Goal: Task Accomplishment & Management: Use online tool/utility

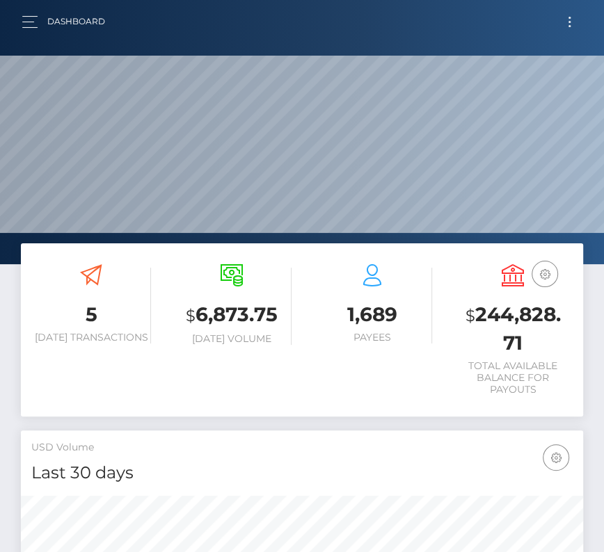
scroll to position [246, 270]
click at [565, 19] on button "Toggle navigation" at bounding box center [569, 22] width 26 height 19
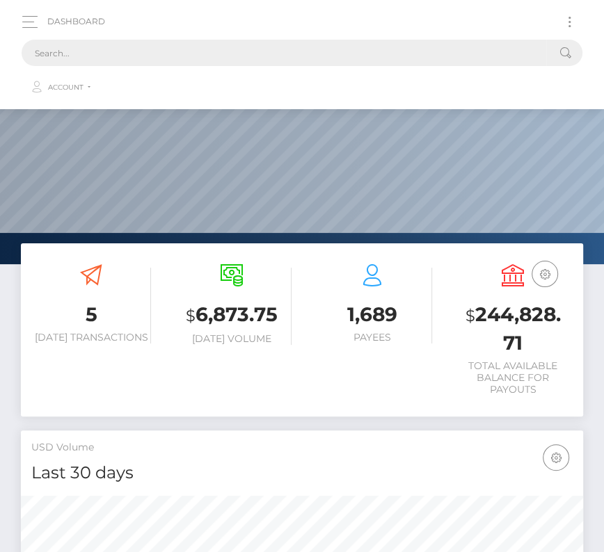
click at [270, 57] on input "text" at bounding box center [284, 53] width 524 height 26
paste input "569109"
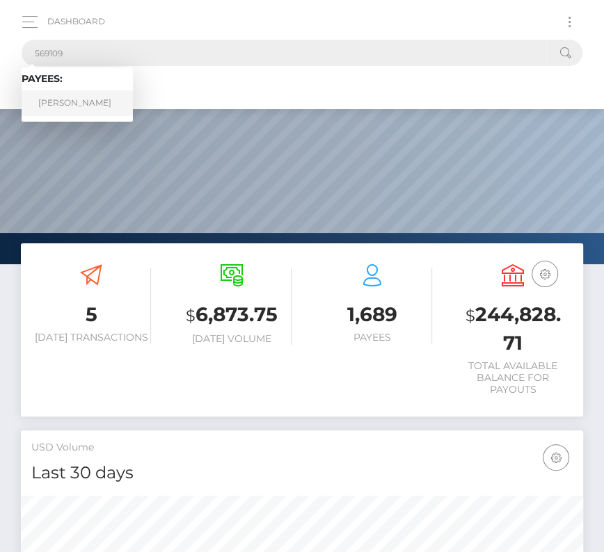
type input "569109"
click at [74, 97] on link "Gwendlyn Rae Warner" at bounding box center [77, 103] width 111 height 26
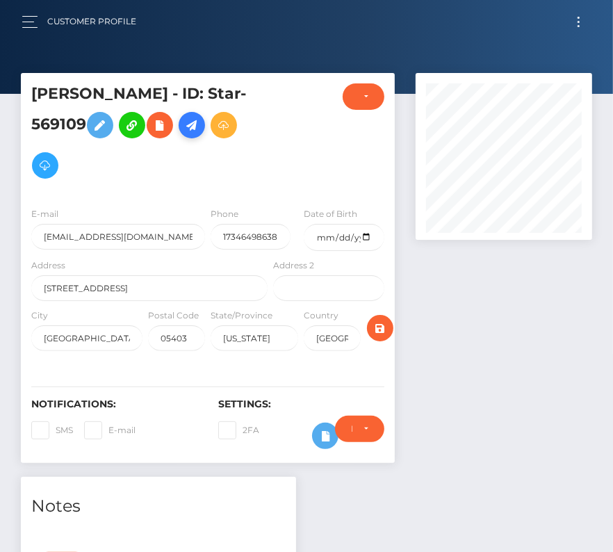
click at [200, 133] on icon at bounding box center [192, 125] width 17 height 17
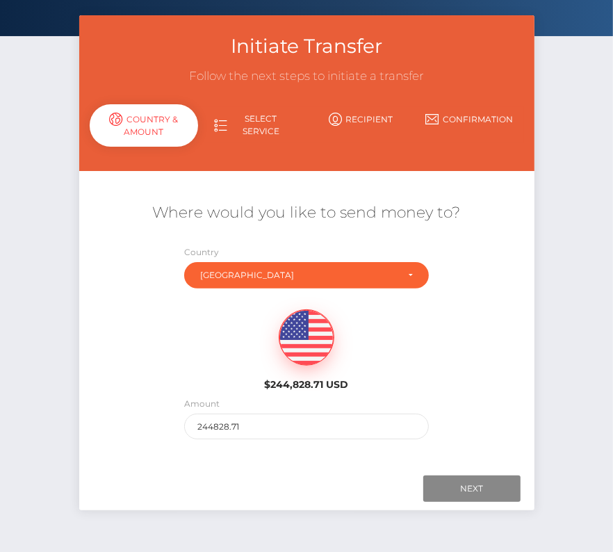
scroll to position [74, 0]
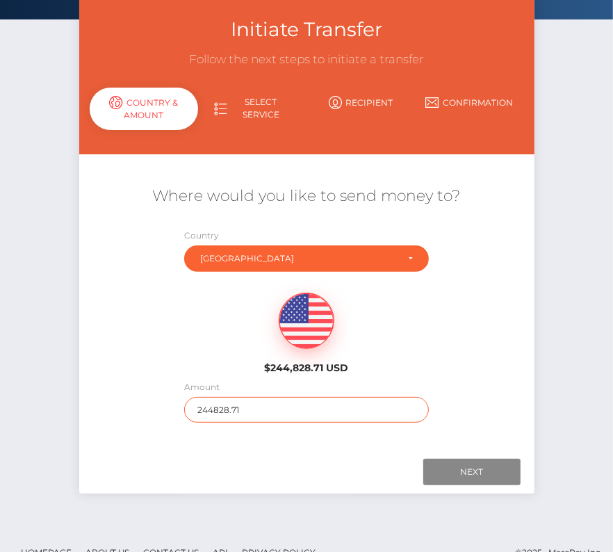
click at [240, 410] on input "244828.71" at bounding box center [306, 410] width 245 height 26
click at [300, 409] on input "285" at bounding box center [306, 410] width 245 height 26
type input "274"
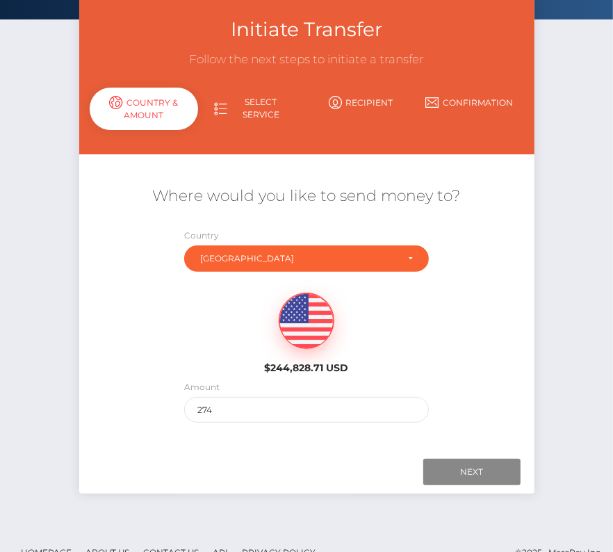
click at [432, 366] on div "$244,828.71 USD" at bounding box center [306, 329] width 455 height 101
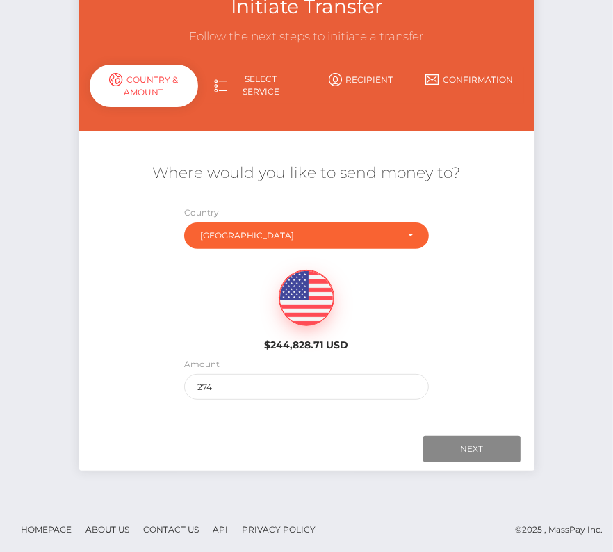
click at [464, 432] on div "Next Finish Previous" at bounding box center [306, 449] width 455 height 43
click at [460, 446] on input "Next" at bounding box center [471, 449] width 97 height 26
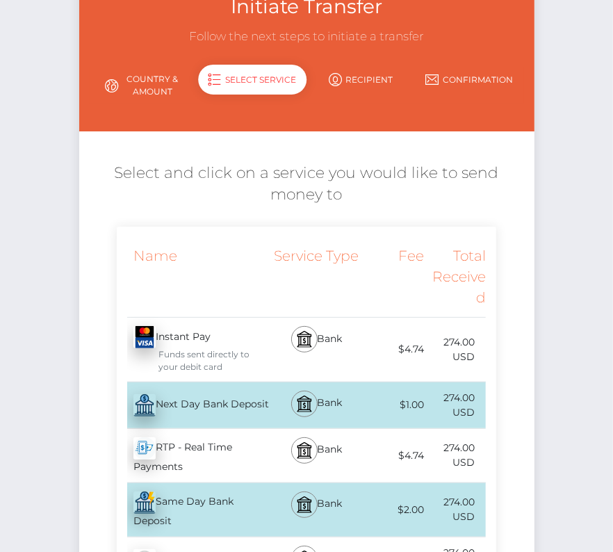
click at [191, 400] on div "Next Day Bank Deposit - USD" at bounding box center [194, 405] width 154 height 39
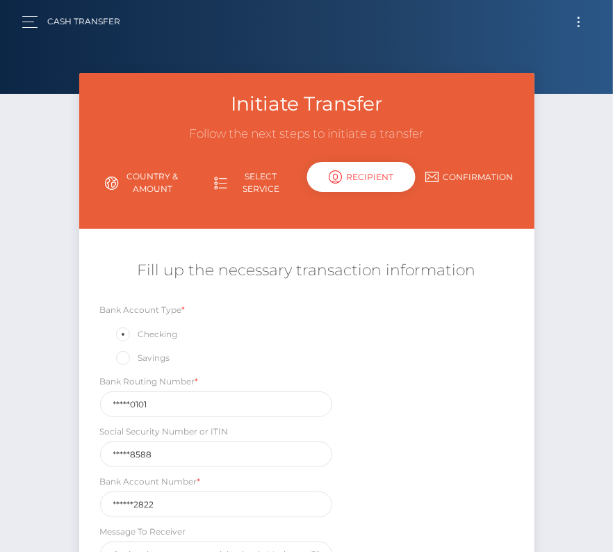
scroll to position [163, 0]
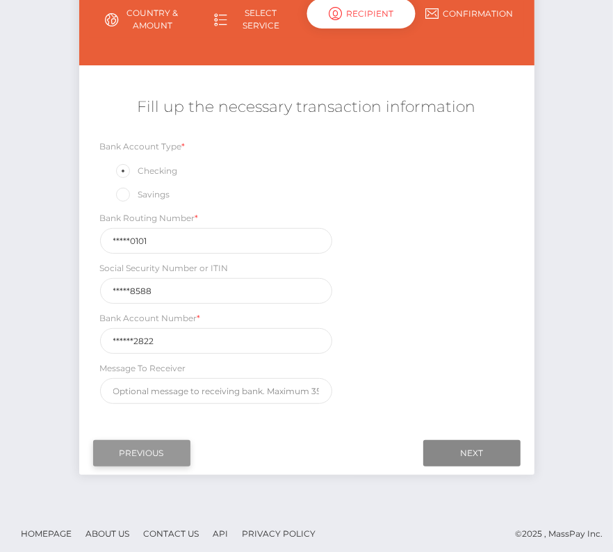
click at [147, 448] on input "Previous" at bounding box center [141, 453] width 97 height 26
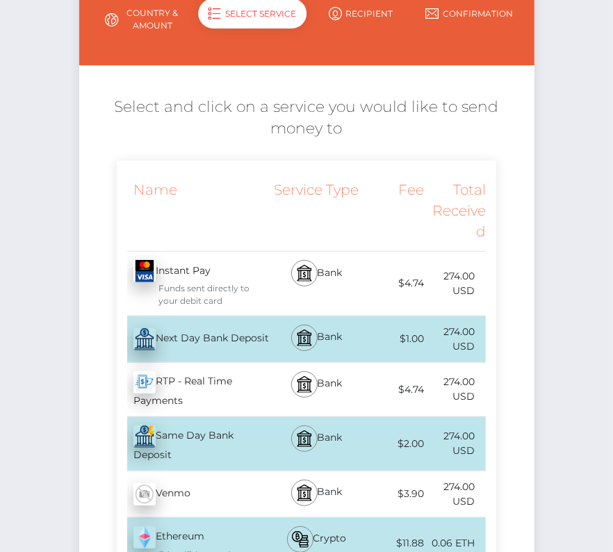
click at [221, 341] on div "Next Day Bank Deposit - USD" at bounding box center [194, 339] width 154 height 39
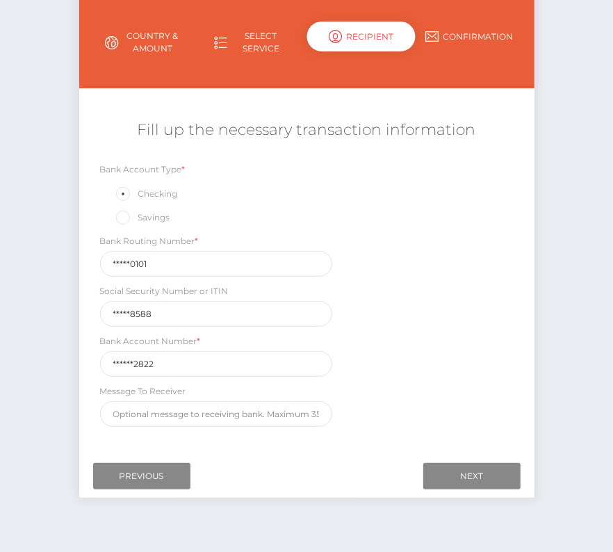
scroll to position [155, 0]
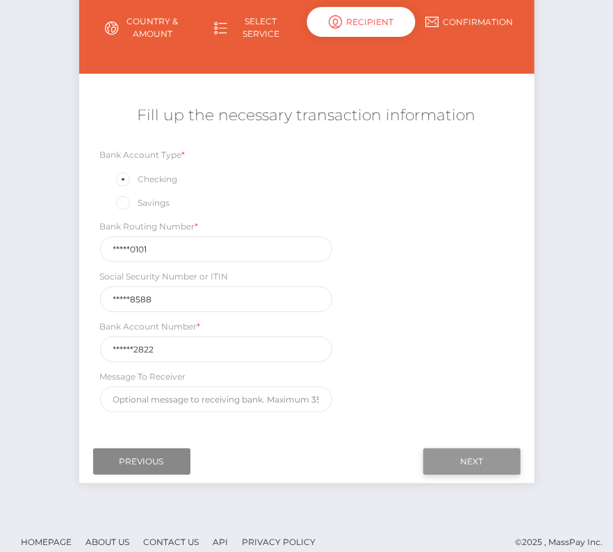
click at [451, 451] on input "Next" at bounding box center [471, 461] width 97 height 26
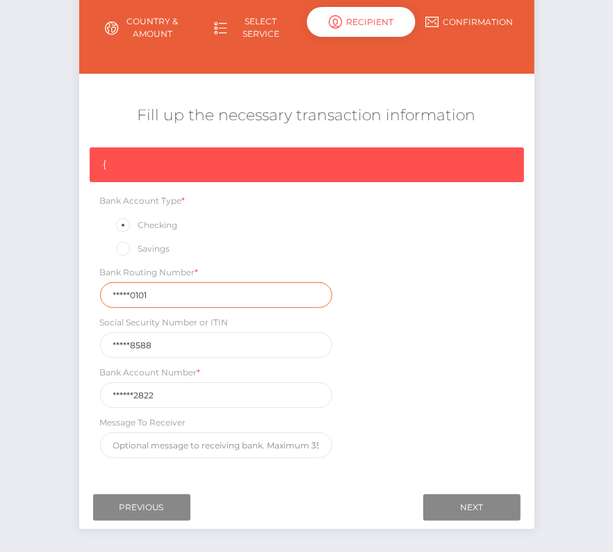
drag, startPoint x: 165, startPoint y: 294, endPoint x: 38, endPoint y: 294, distance: 127.9
click at [38, 294] on div "Initiate Transfer Follow the next steps to initiate a transfer Country & Amount…" at bounding box center [306, 241] width 613 height 646
paste input "21117"
type input "211170101"
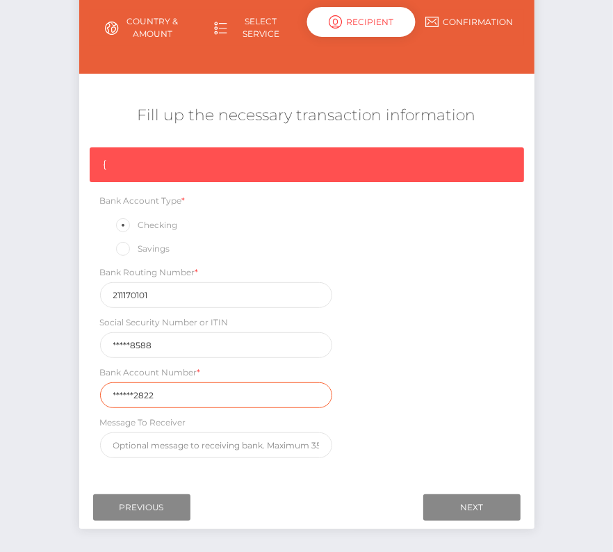
drag, startPoint x: 168, startPoint y: 399, endPoint x: 49, endPoint y: 389, distance: 119.3
click at [49, 389] on div "Initiate Transfer Follow the next steps to initiate a transfer Country & Amount…" at bounding box center [306, 241] width 613 height 646
paste input "002251"
type input "0022512822"
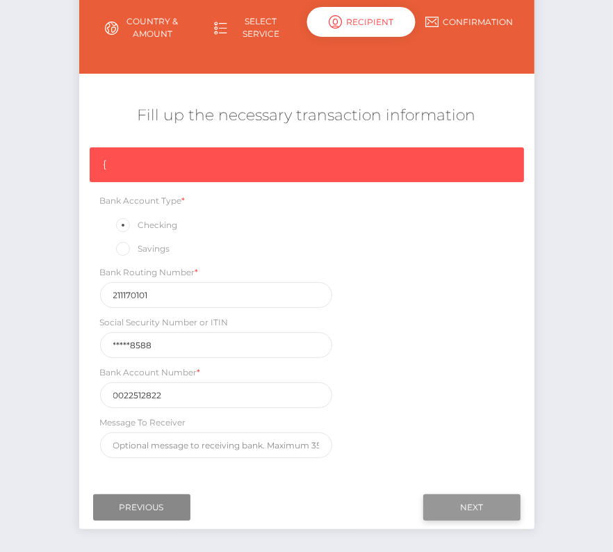
click at [443, 499] on input "Next" at bounding box center [471, 507] width 97 height 26
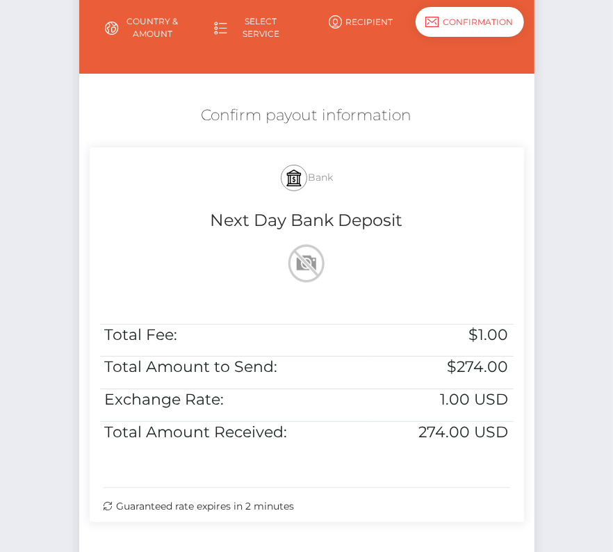
scroll to position [284, 0]
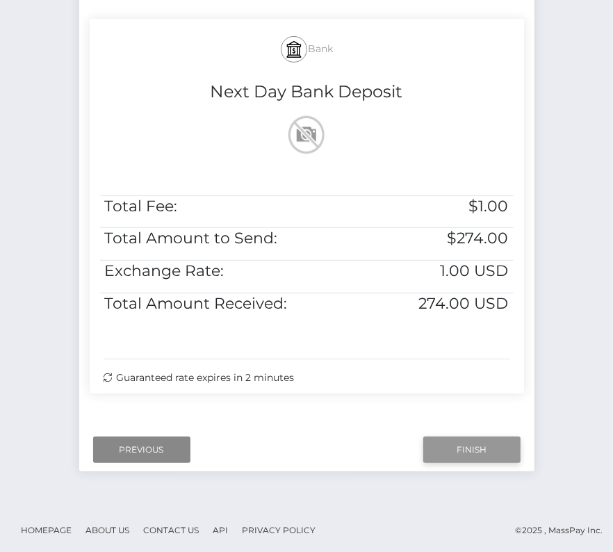
click at [469, 450] on input "Finish" at bounding box center [471, 450] width 97 height 26
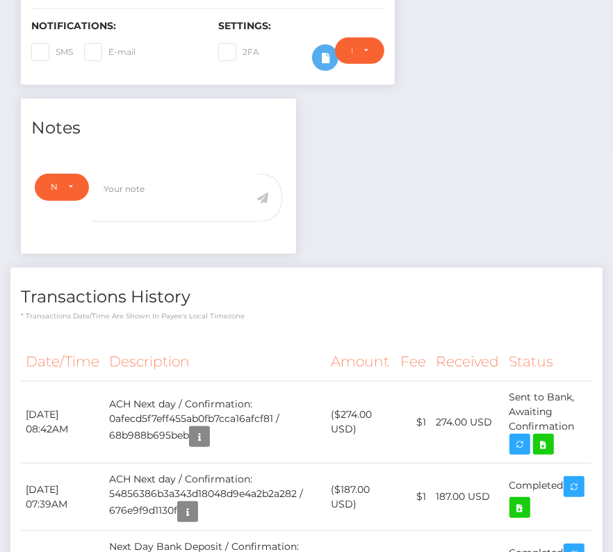
scroll to position [387, 0]
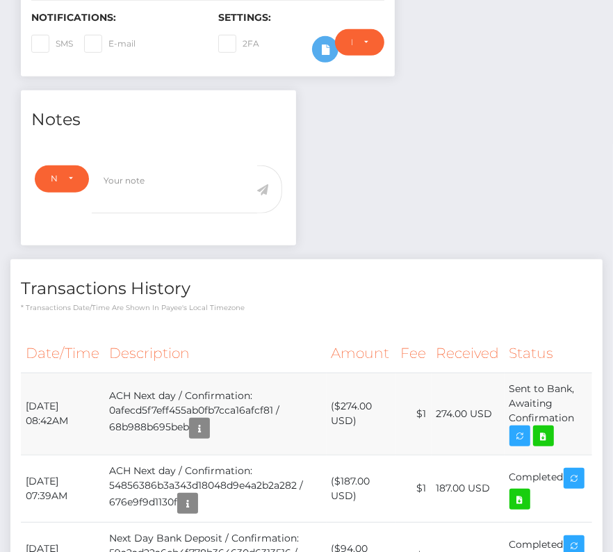
drag, startPoint x: 24, startPoint y: 397, endPoint x: 587, endPoint y: 428, distance: 563.3
click at [588, 428] on tr "[DATE] 08:42AM ACH Next day / Confirmation: 0afecd5f7eff455ab0fb7cca16afcf81 / …" at bounding box center [307, 414] width 572 height 82
copy tbody "[DATE] 08:42AM ACH Next day / Confirmation: 0afecd5f7eff455ab0fb7cca16afcf81 / …"
click at [551, 429] on icon at bounding box center [543, 436] width 17 height 17
click at [551, 434] on icon at bounding box center [543, 436] width 17 height 17
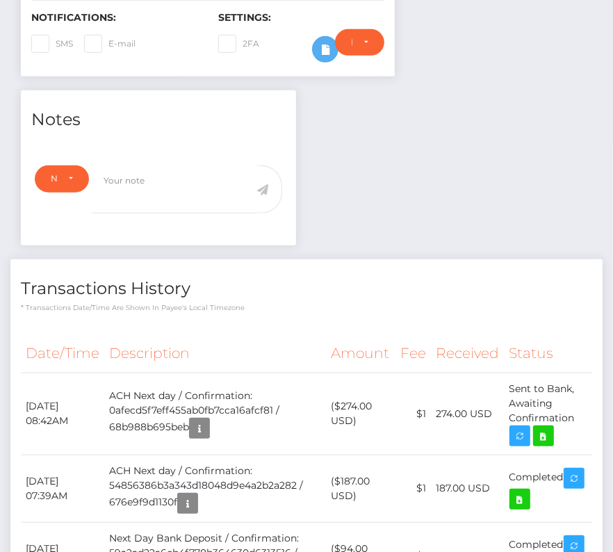
click at [297, 324] on div "Date/Time Description Amount Fee Received Status" at bounding box center [306, 536] width 592 height 425
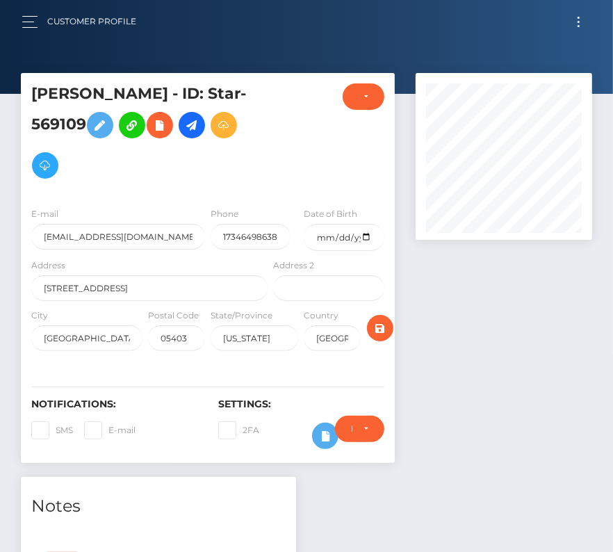
scroll to position [467, 0]
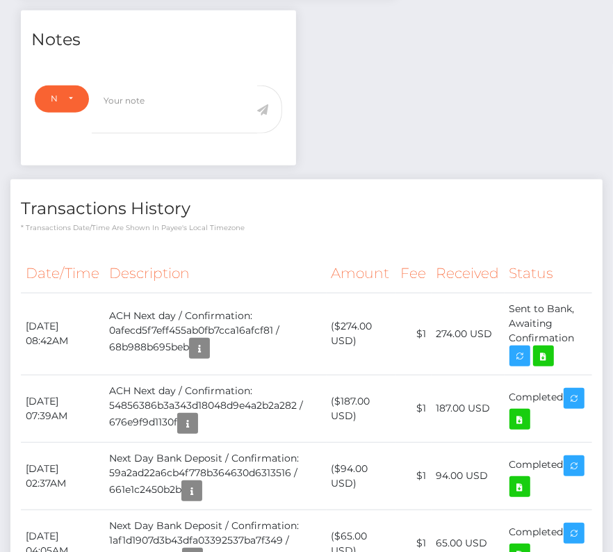
click at [264, 254] on th "Description" at bounding box center [215, 273] width 222 height 38
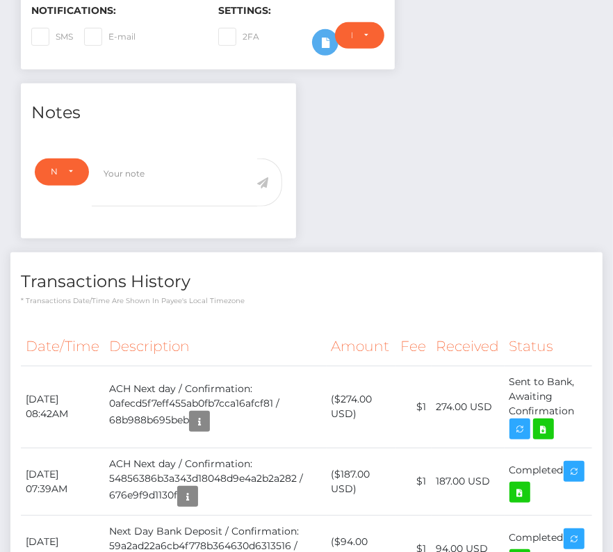
scroll to position [390, 0]
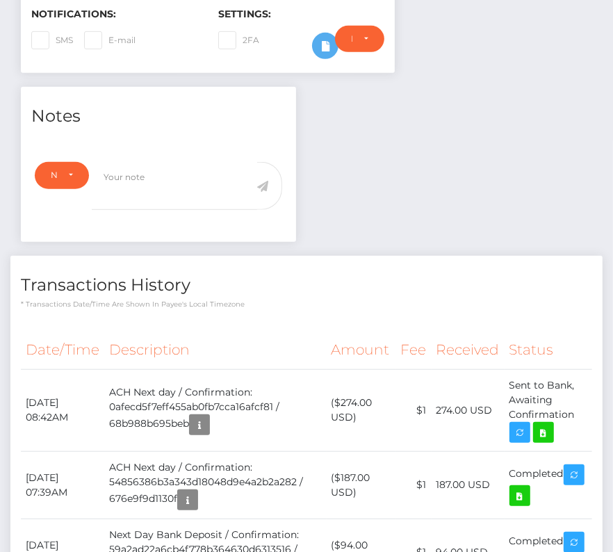
click at [270, 337] on th "Description" at bounding box center [215, 350] width 222 height 38
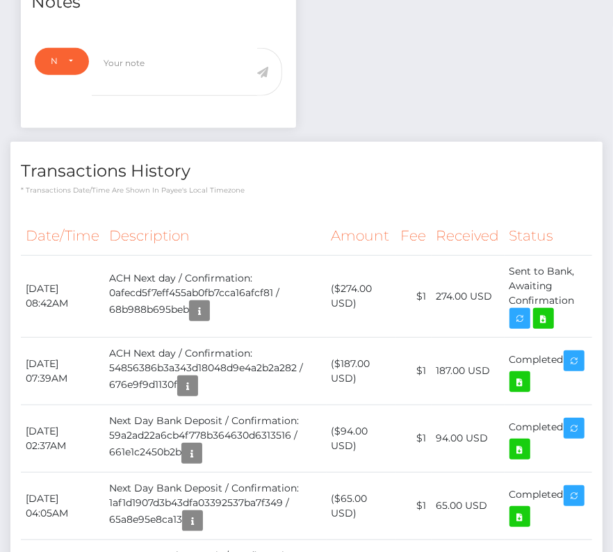
scroll to position [0, 0]
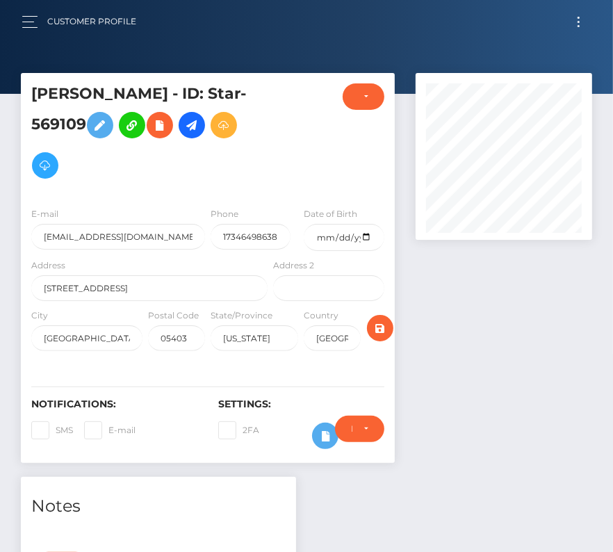
click at [576, 24] on button "Toggle navigation" at bounding box center [579, 22] width 26 height 19
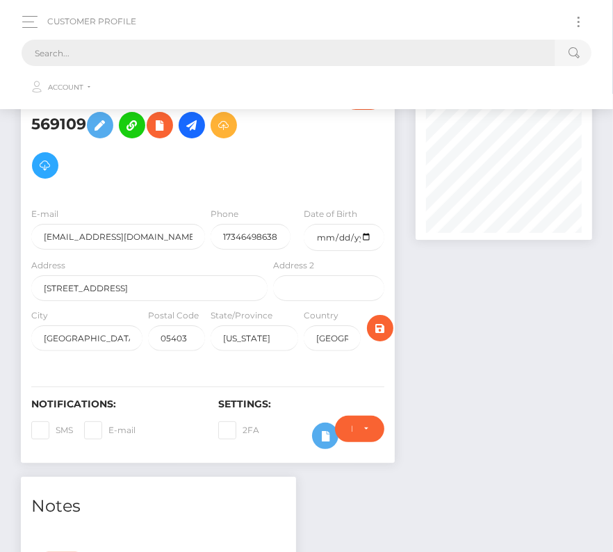
click at [300, 58] on input "text" at bounding box center [289, 53] width 534 height 26
paste input "644261"
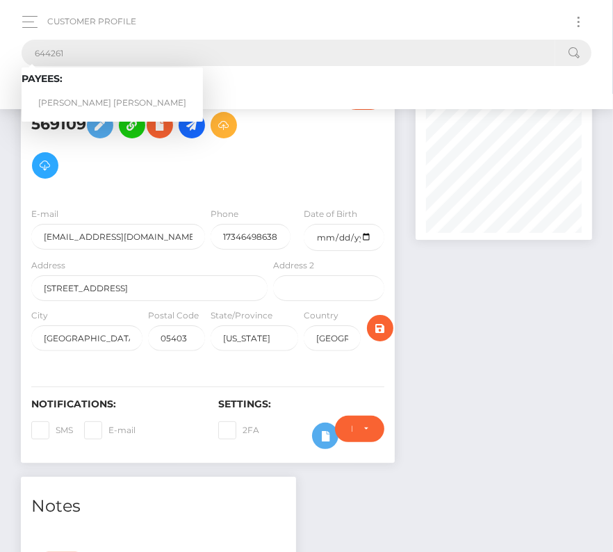
type input "644261"
click at [81, 97] on link "Evan George Martin Schulz" at bounding box center [112, 103] width 181 height 26
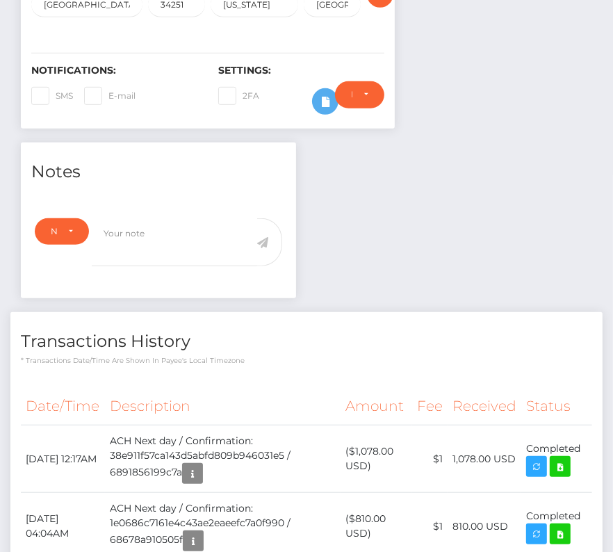
scroll to position [360, 0]
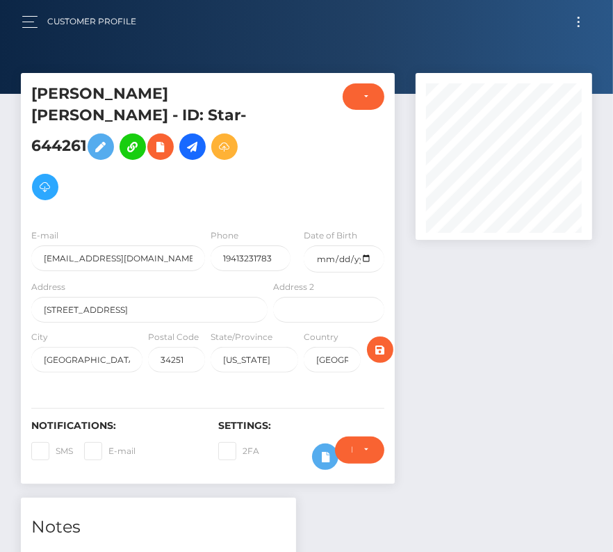
scroll to position [167, 177]
click at [184, 156] on icon at bounding box center [192, 146] width 17 height 17
drag, startPoint x: 46, startPoint y: 165, endPoint x: 46, endPoint y: 176, distance: 11.1
click at [184, 156] on icon at bounding box center [192, 146] width 17 height 17
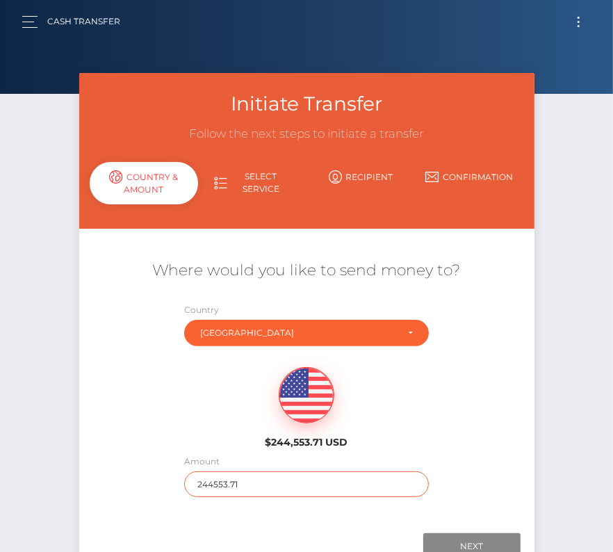
click at [223, 480] on input "244553.71" at bounding box center [306, 484] width 245 height 26
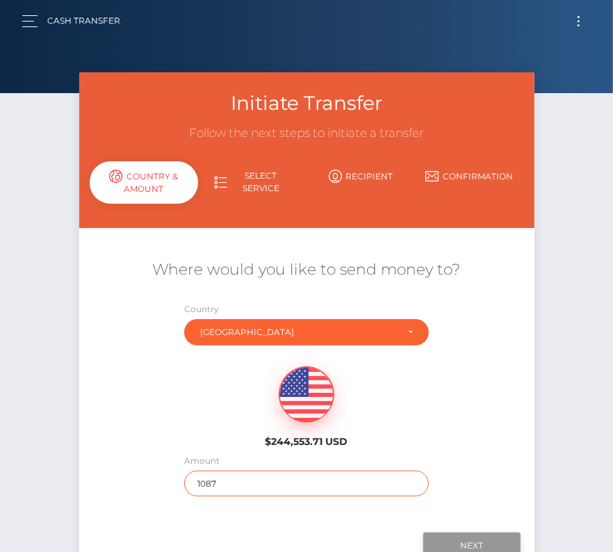
type input "1087"
click at [466, 533] on input "Next" at bounding box center [471, 546] width 97 height 26
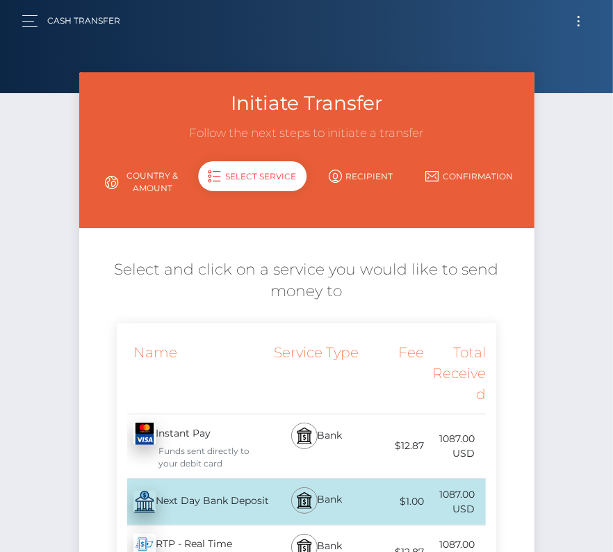
click at [198, 499] on div "Next Day Bank Deposit - USD" at bounding box center [194, 502] width 154 height 39
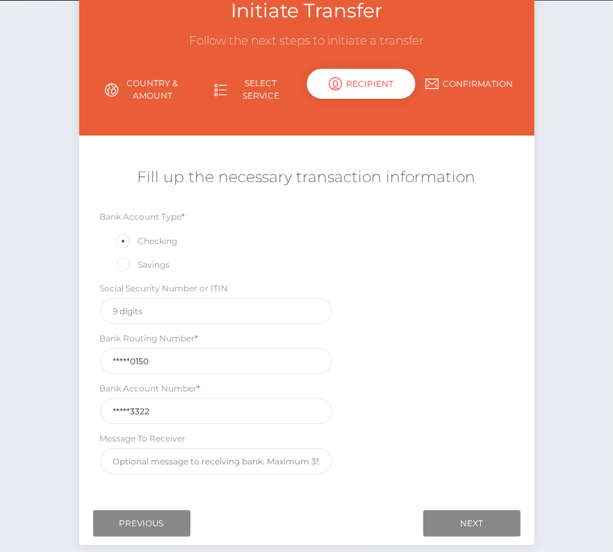
scroll to position [111, 0]
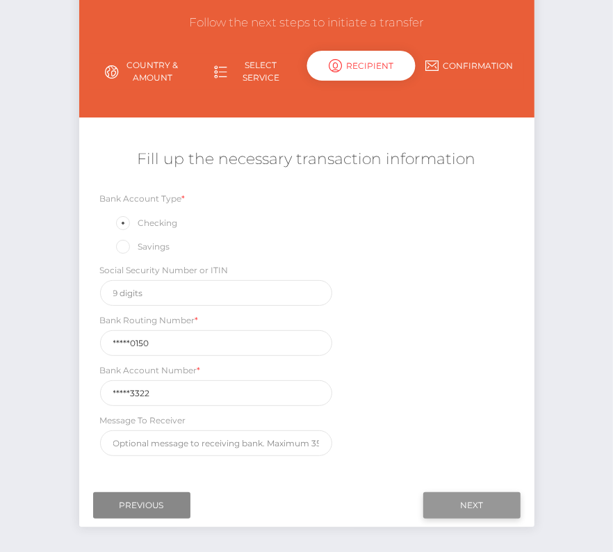
click at [476, 502] on input "Next" at bounding box center [471, 505] width 97 height 26
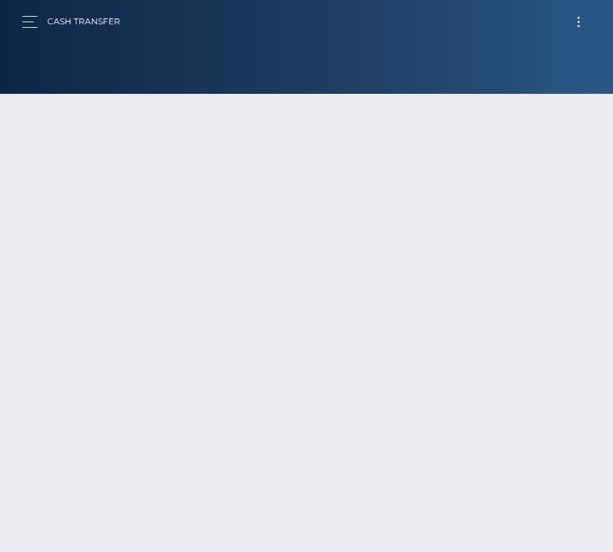
scroll to position [97, 0]
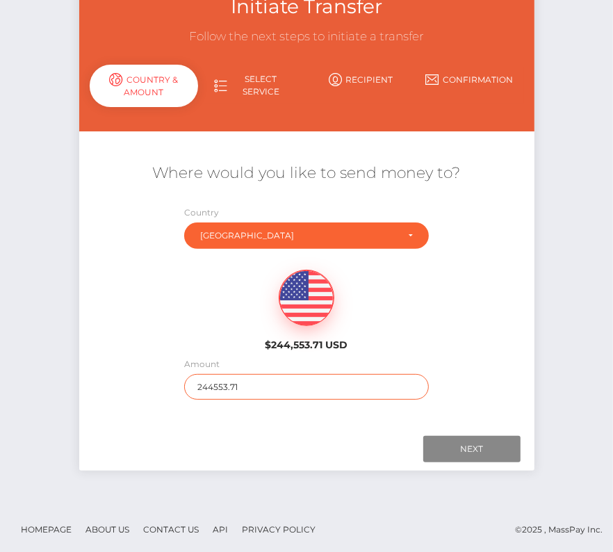
click at [214, 397] on input "244553.71" at bounding box center [306, 387] width 245 height 26
type input "1087"
click at [424, 336] on div "$244,553.71 USD" at bounding box center [306, 306] width 455 height 101
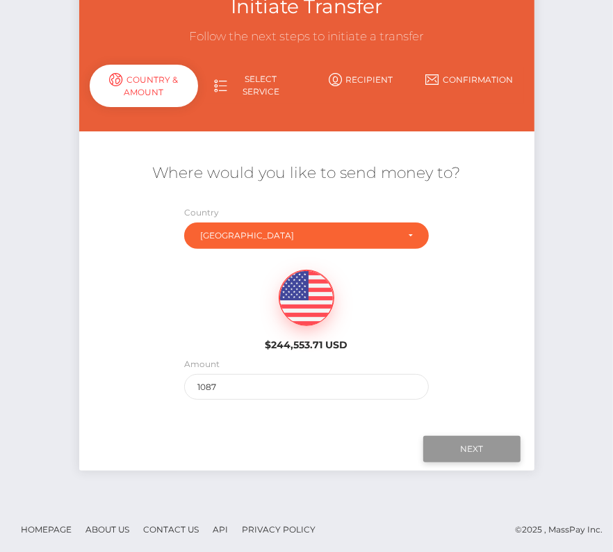
click at [455, 449] on input "Next" at bounding box center [471, 449] width 97 height 26
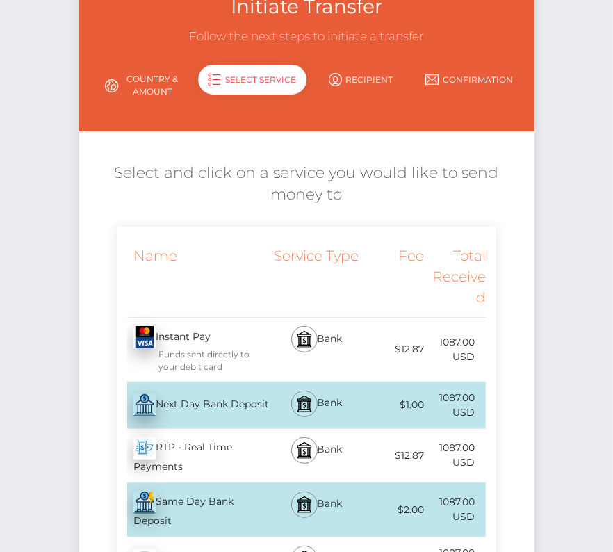
click at [190, 410] on div "Next Day Bank Deposit - USD" at bounding box center [194, 405] width 154 height 39
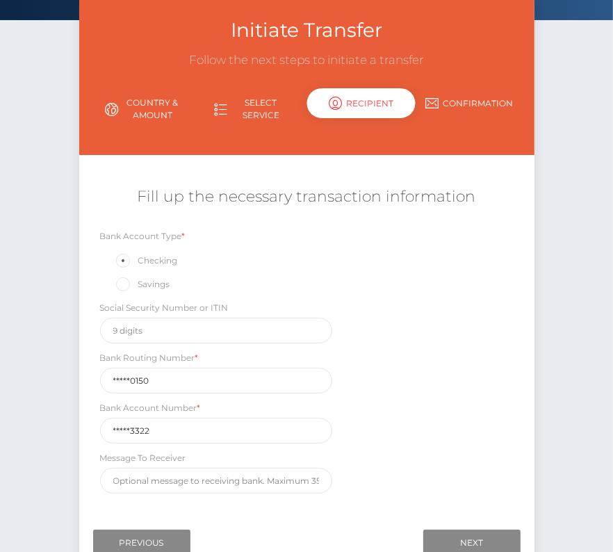
scroll to position [123, 0]
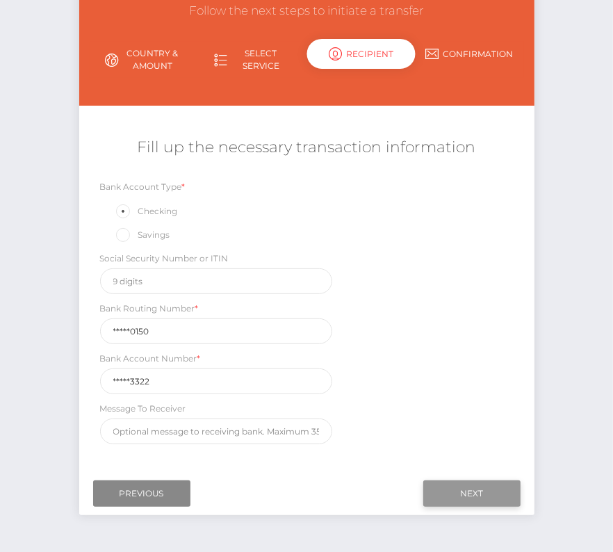
click at [456, 486] on input "Next" at bounding box center [471, 493] width 97 height 26
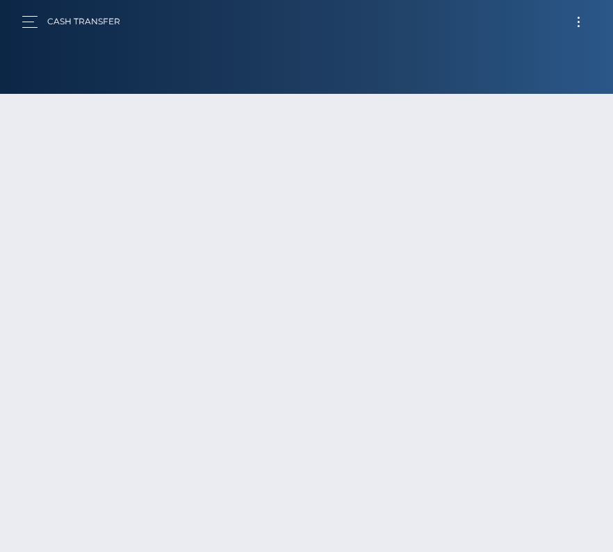
scroll to position [97, 0]
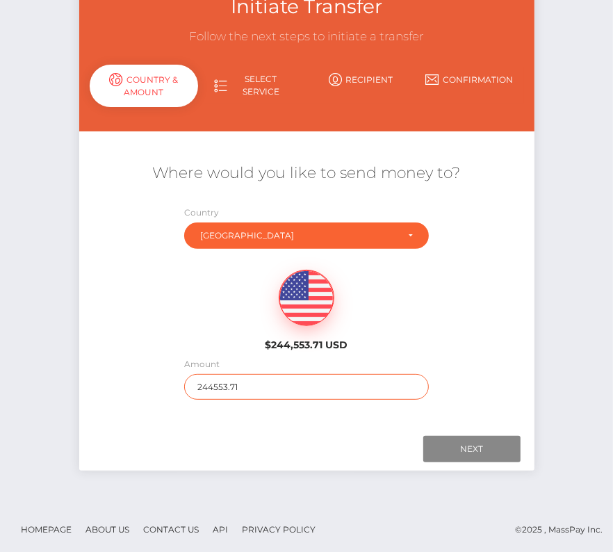
click at [227, 387] on input "244553.71" at bounding box center [306, 387] width 245 height 26
type input "1087"
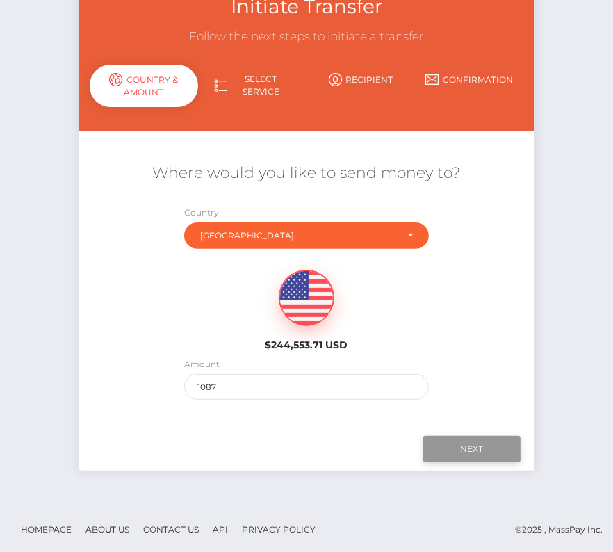
click at [458, 439] on input "Next" at bounding box center [471, 449] width 97 height 26
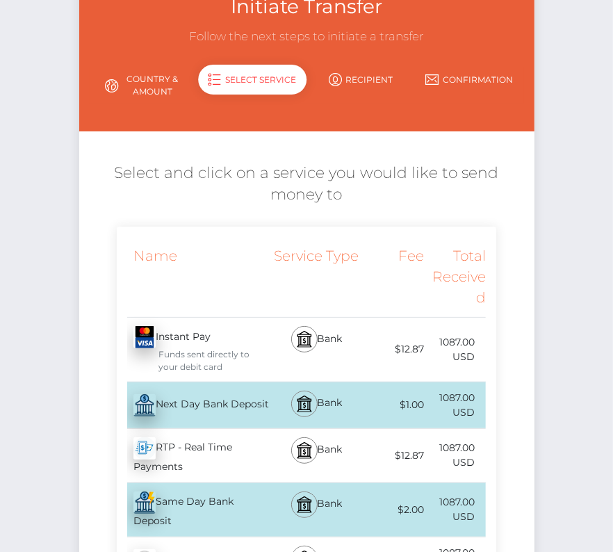
click at [240, 411] on div "Next Day Bank Deposit - USD" at bounding box center [194, 405] width 154 height 39
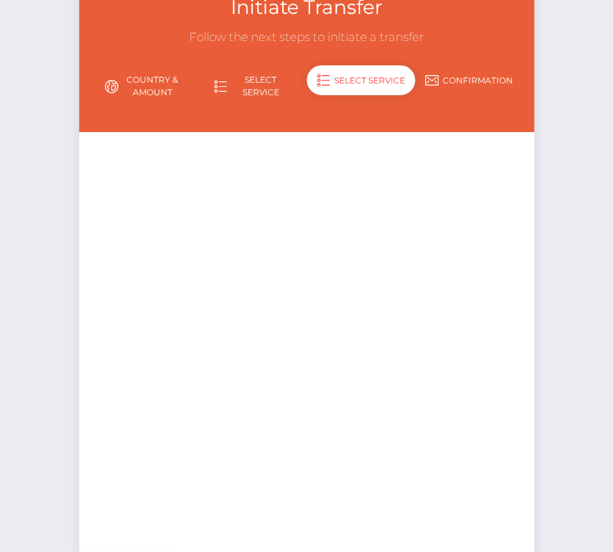
scroll to position [93, 0]
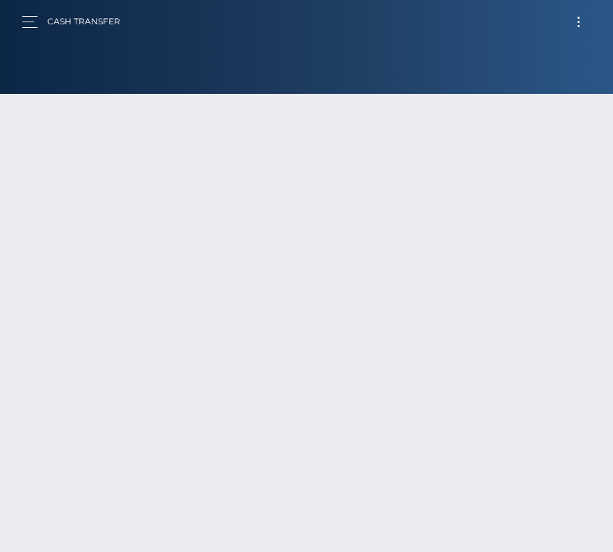
scroll to position [91, 0]
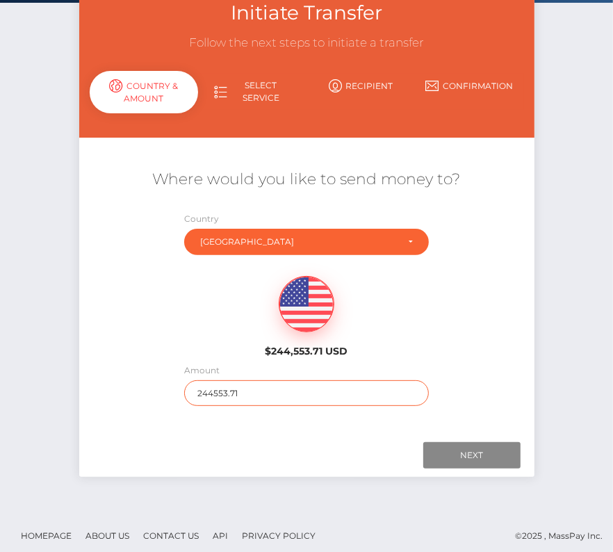
click at [216, 394] on input "244553.71" at bounding box center [306, 393] width 245 height 26
type input "1087"
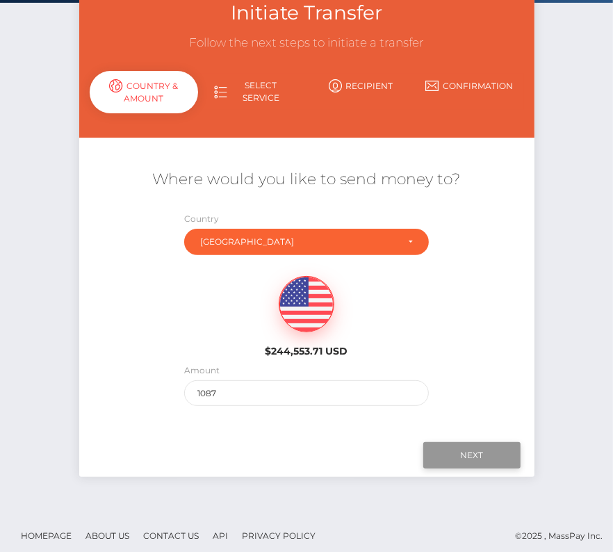
click at [449, 453] on input "Next" at bounding box center [471, 455] width 97 height 26
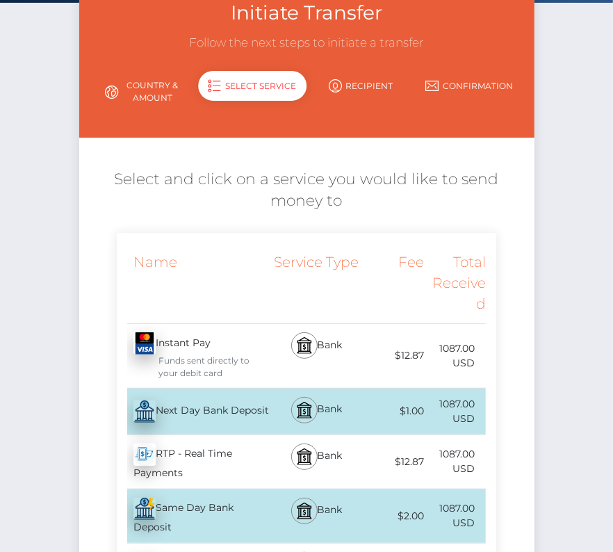
click at [232, 405] on div "Next Day Bank Deposit - USD" at bounding box center [194, 411] width 154 height 39
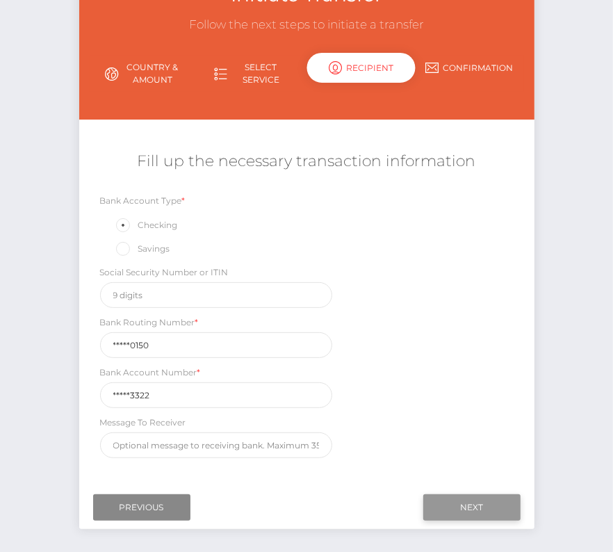
scroll to position [132, 0]
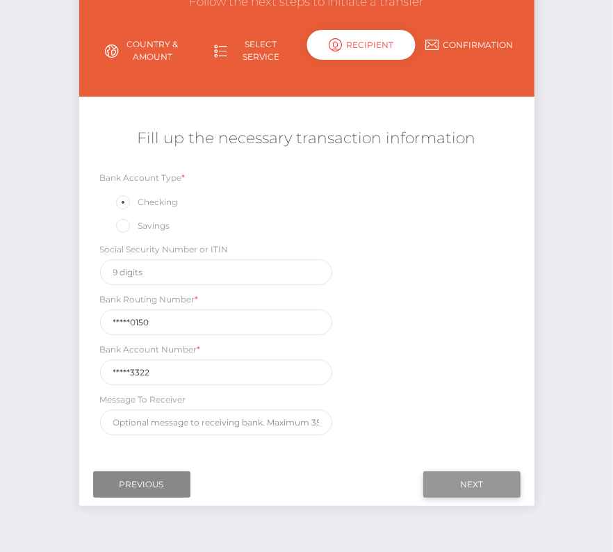
click at [489, 488] on input "Next" at bounding box center [471, 484] width 97 height 26
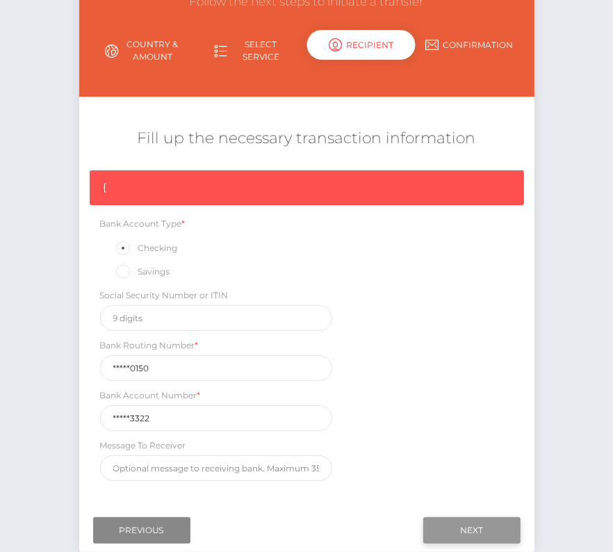
click at [453, 520] on input "Next" at bounding box center [471, 530] width 97 height 26
drag, startPoint x: 172, startPoint y: 365, endPoint x: 58, endPoint y: 365, distance: 114.0
click at [58, 365] on div "Initiate Transfer Follow the next steps to initiate a transfer Country & Amount…" at bounding box center [306, 264] width 613 height 646
paste input "21137"
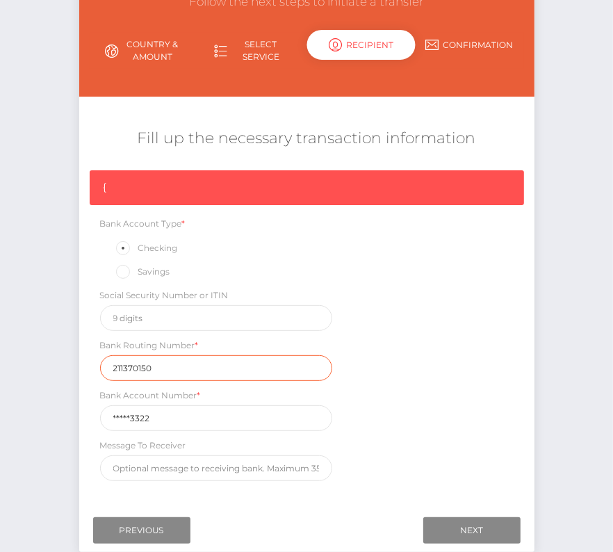
type input "211370150"
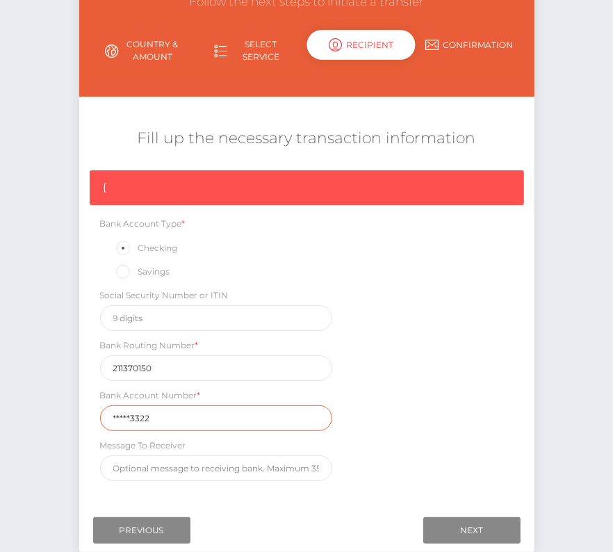
drag, startPoint x: 164, startPoint y: 420, endPoint x: 62, endPoint y: 420, distance: 102.2
click at [62, 420] on div "Initiate Transfer Follow the next steps to initiate a transfer Country & Amount…" at bounding box center [306, 264] width 613 height 646
drag, startPoint x: 171, startPoint y: 409, endPoint x: 69, endPoint y: 409, distance: 102.2
click at [69, 408] on div "Initiate Transfer Follow the next steps to initiate a transfer Country & Amount…" at bounding box center [307, 253] width 476 height 625
drag, startPoint x: 156, startPoint y: 414, endPoint x: 92, endPoint y: 414, distance: 64.0
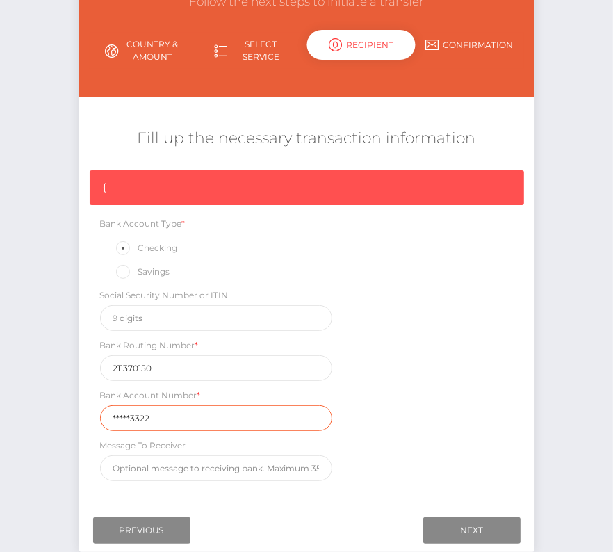
click at [92, 414] on div "Bank Account Number * *****3322" at bounding box center [217, 409] width 254 height 43
paste input "10202"
type input "102023322"
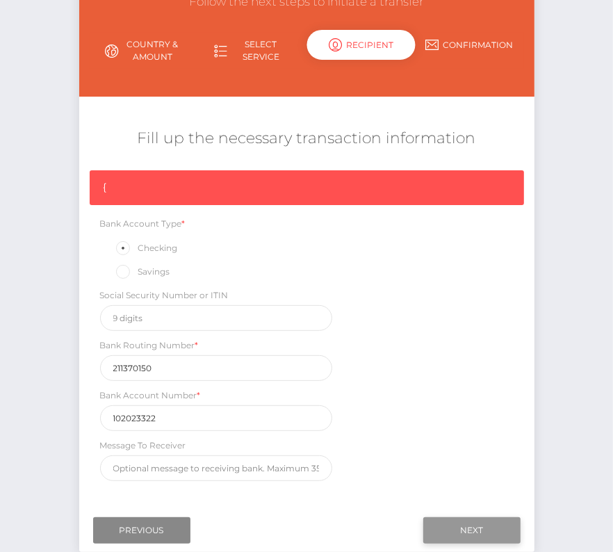
click at [454, 526] on input "Next" at bounding box center [471, 530] width 97 height 26
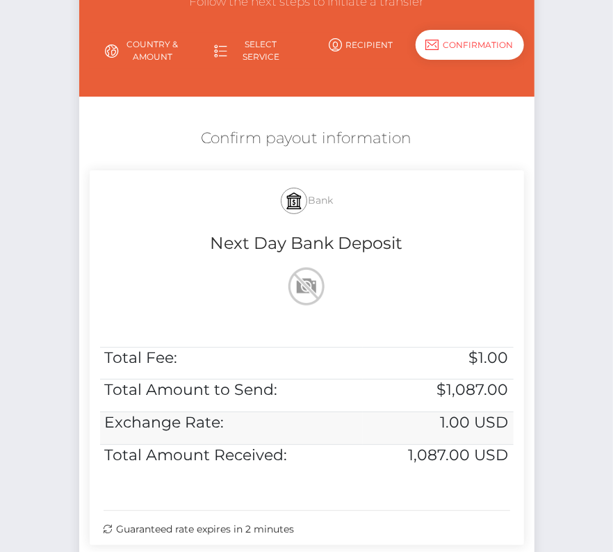
scroll to position [207, 0]
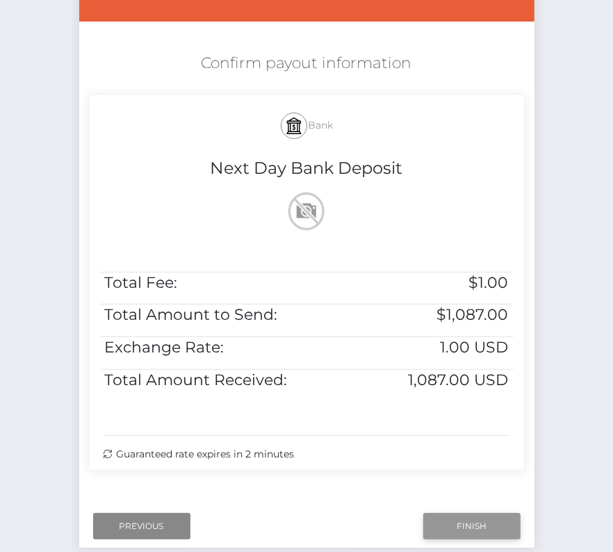
click at [463, 524] on input "Finish" at bounding box center [471, 526] width 97 height 26
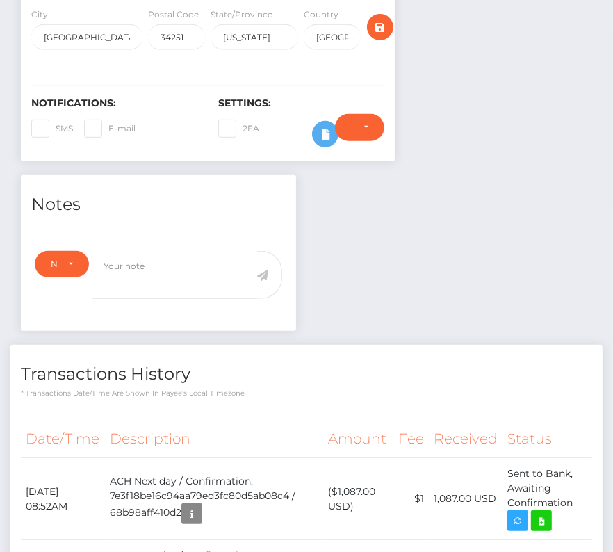
scroll to position [371, 0]
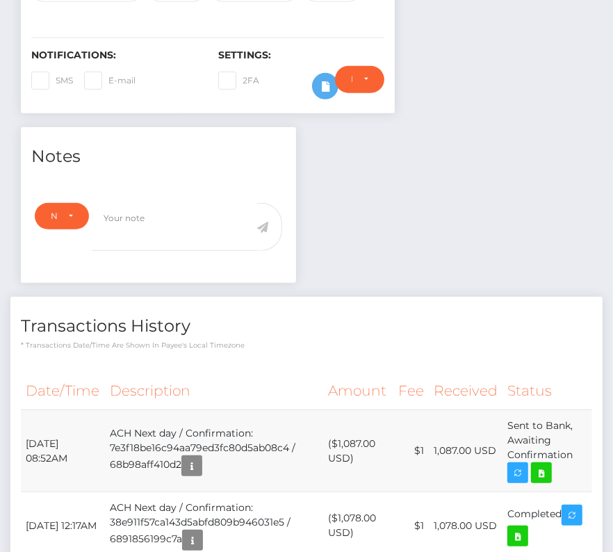
drag, startPoint x: 22, startPoint y: 416, endPoint x: 572, endPoint y: 427, distance: 550.1
click at [572, 427] on tr "September 4, 2025 08:52AM ACH Next day / Confirmation: 7e3f18be16c94aa79ed3fc80…" at bounding box center [307, 451] width 572 height 82
copy tr "September 4, 2025 08:52AM ACH Next day / Confirmation: 7e3f18be16c94aa79ed3fc80…"
click at [549, 464] on icon at bounding box center [541, 472] width 17 height 17
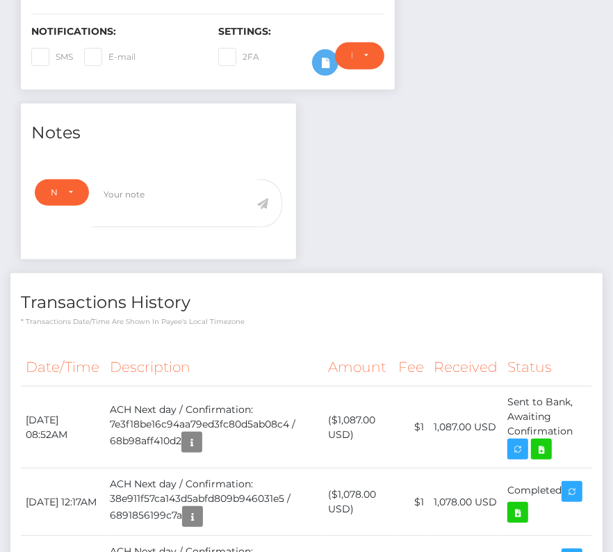
scroll to position [428, 0]
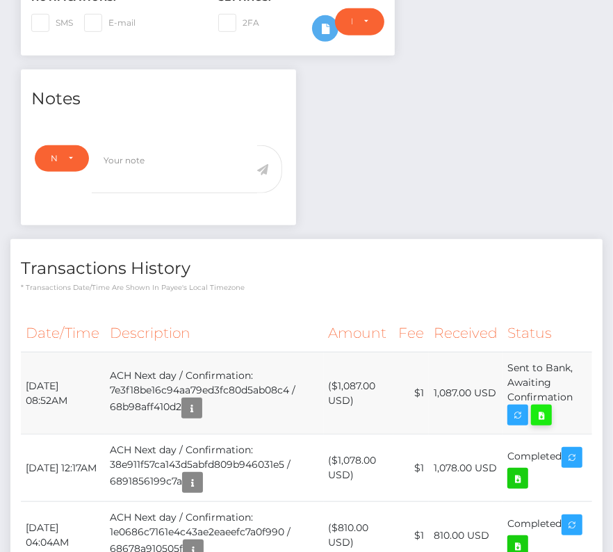
click at [533, 405] on link at bounding box center [541, 415] width 21 height 21
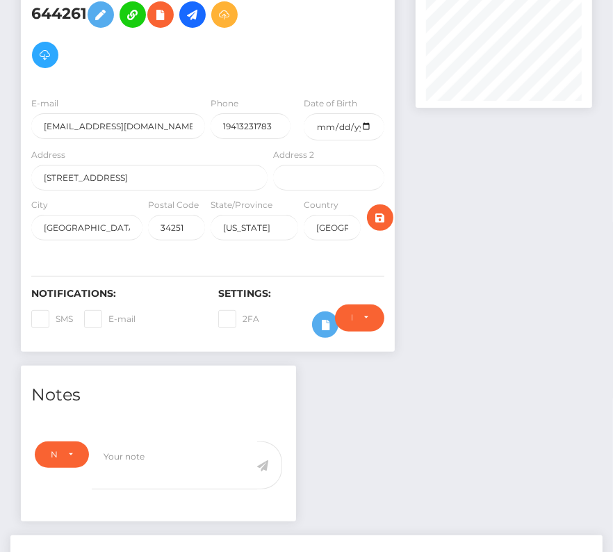
scroll to position [0, 0]
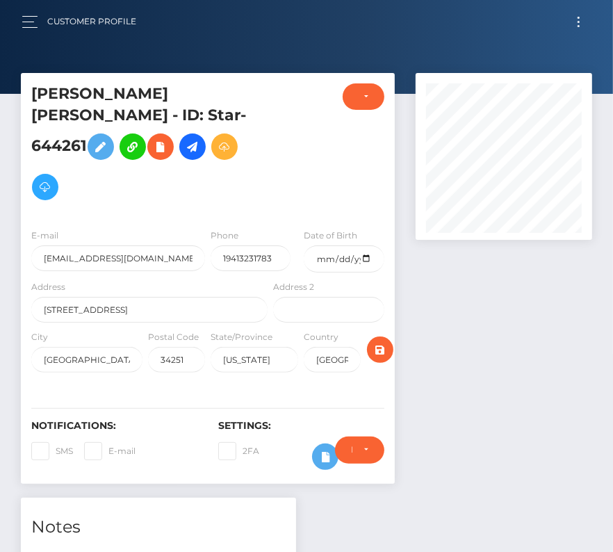
click at [581, 16] on button "Toggle navigation" at bounding box center [579, 22] width 26 height 19
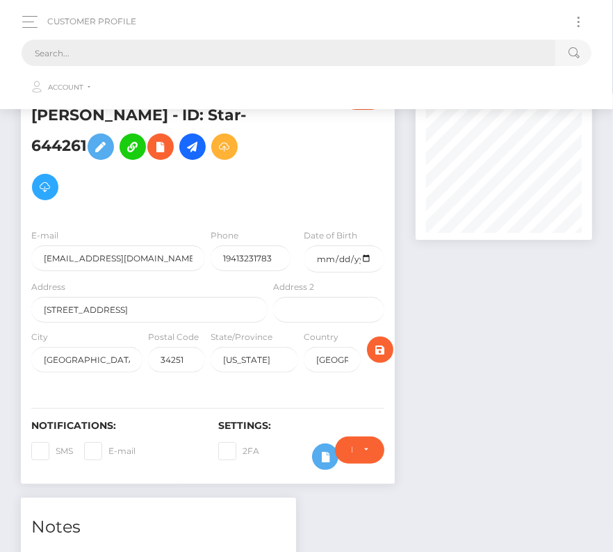
click at [386, 57] on input "text" at bounding box center [289, 53] width 534 height 26
paste input "434484"
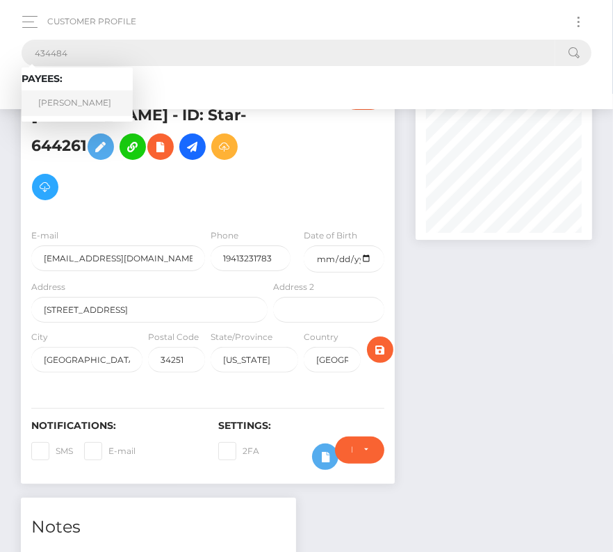
type input "434484"
click at [66, 95] on link "Simon Comtois" at bounding box center [77, 103] width 111 height 26
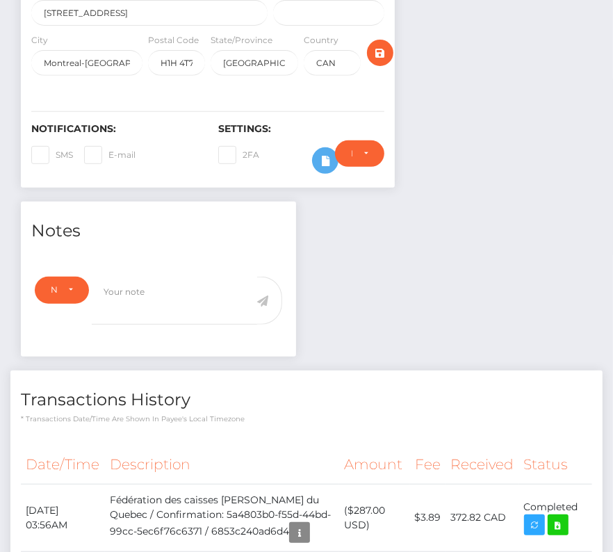
scroll to position [88, 0]
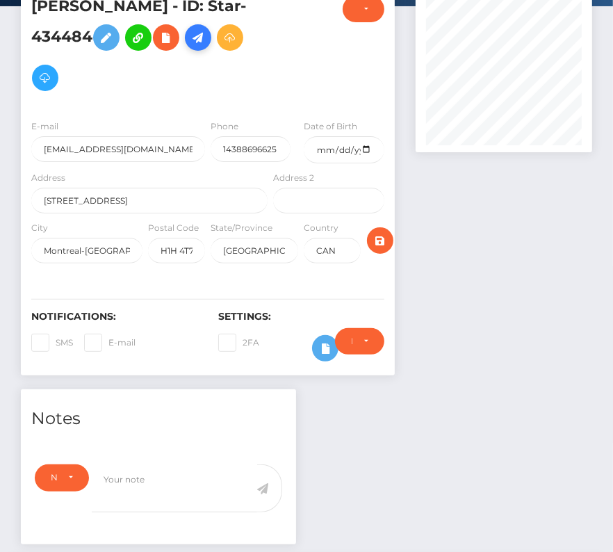
click at [204, 42] on icon at bounding box center [198, 37] width 17 height 17
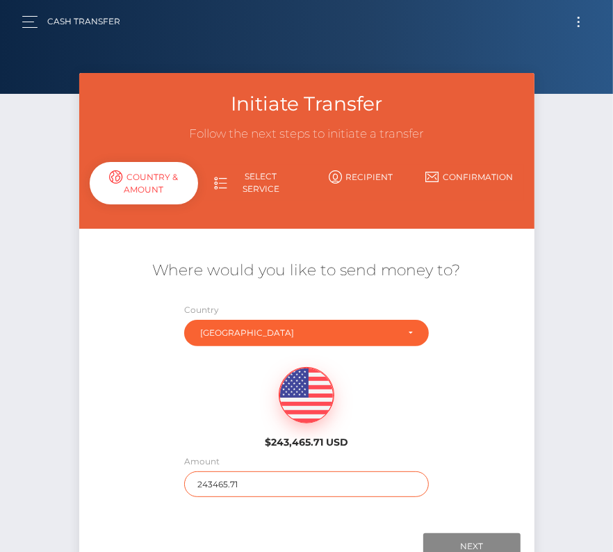
click at [256, 481] on input "243465.71" at bounding box center [306, 484] width 245 height 26
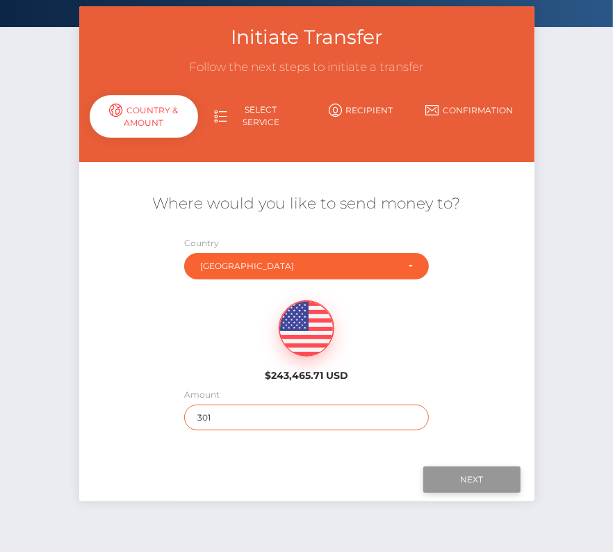
type input "301"
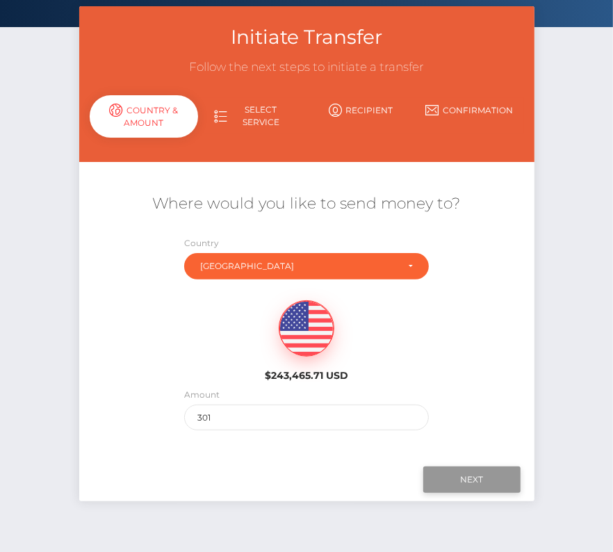
click at [479, 470] on input "Next" at bounding box center [471, 480] width 97 height 26
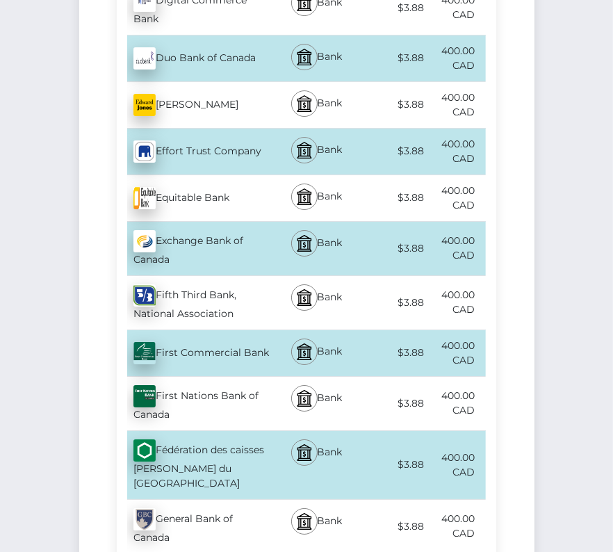
scroll to position [2473, 0]
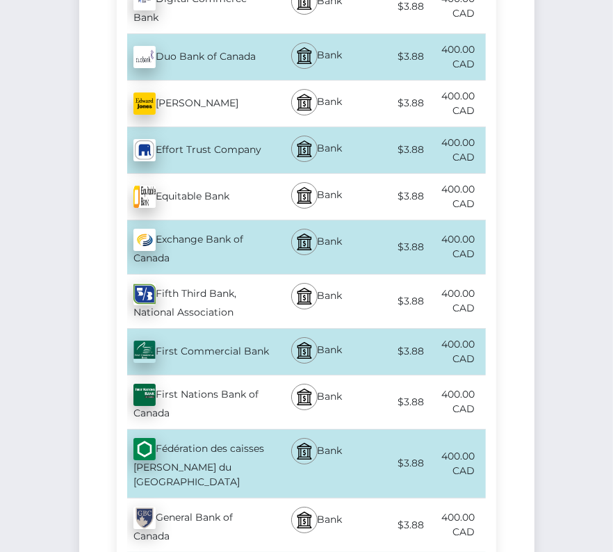
click at [226, 430] on div "Fédération des caisses Desjardins du Quebec - CAD" at bounding box center [194, 464] width 154 height 68
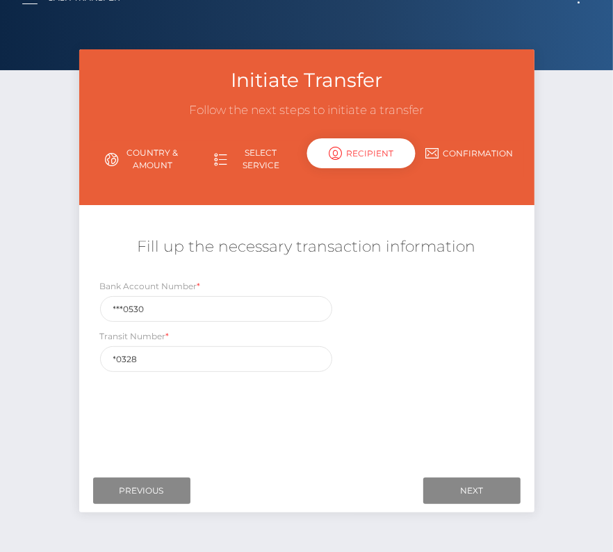
scroll to position [24, 0]
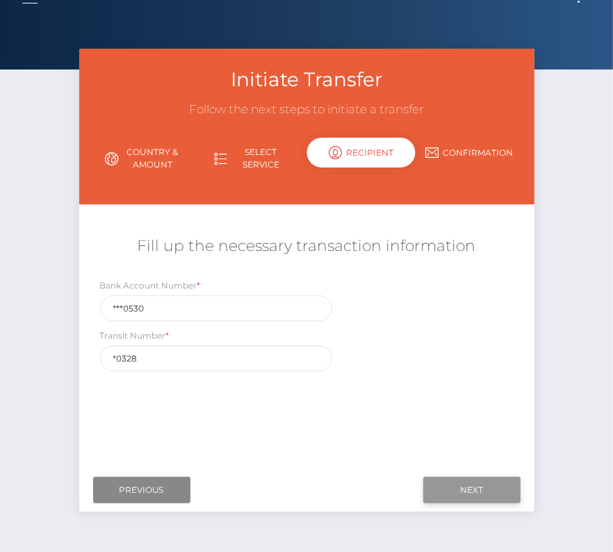
click at [461, 486] on input "Next" at bounding box center [471, 490] width 97 height 26
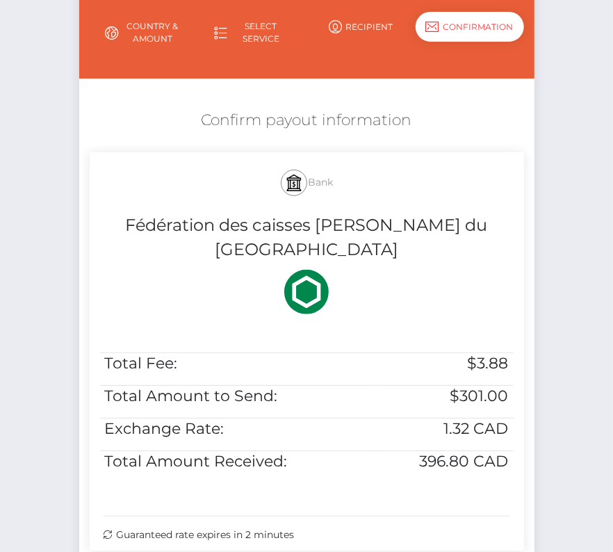
scroll to position [212, 0]
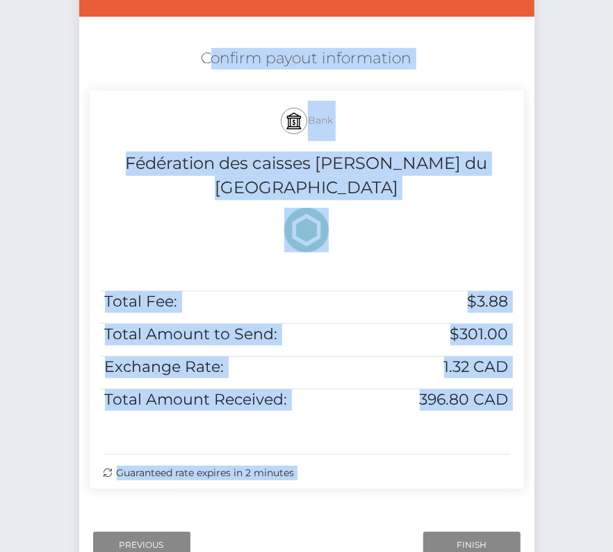
drag, startPoint x: 187, startPoint y: 45, endPoint x: 535, endPoint y: 398, distance: 495.6
click at [535, 398] on div "Initiate Transfer Follow the next steps to initiate a transfer Country & Amount…" at bounding box center [307, 221] width 476 height 720
copy form "Confirm payout information Bank Fédération des caisses Desjardins du Quebec Tot…"
click at [465, 532] on input "Finish" at bounding box center [471, 545] width 97 height 26
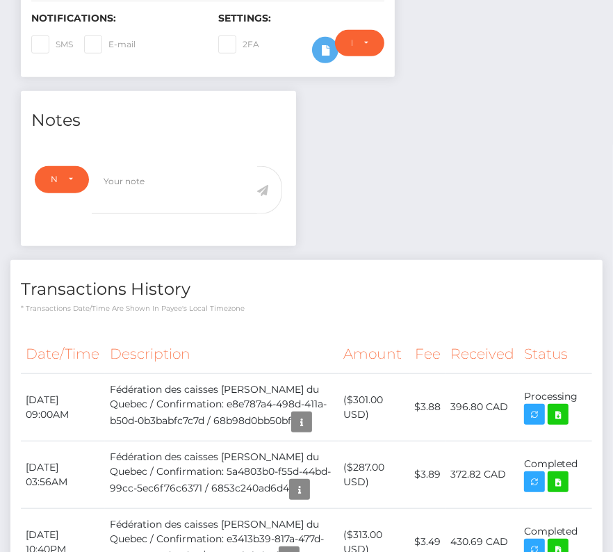
scroll to position [389, 0]
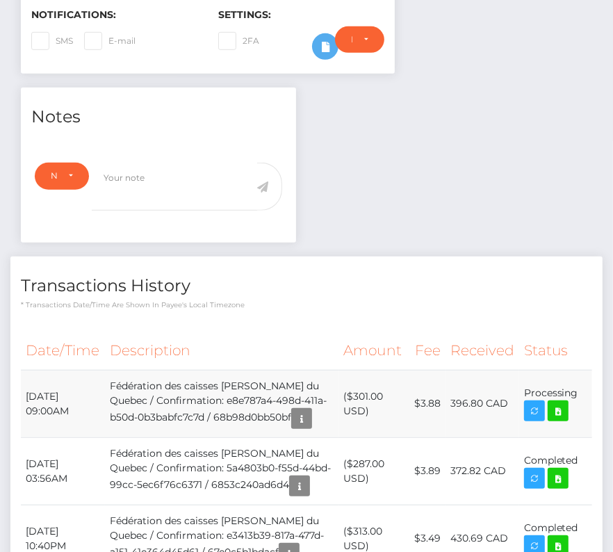
drag, startPoint x: 19, startPoint y: 395, endPoint x: 581, endPoint y: 398, distance: 561.8
click at [581, 398] on td "Processing" at bounding box center [555, 403] width 73 height 67
drag, startPoint x: 577, startPoint y: 400, endPoint x: 24, endPoint y: 400, distance: 552.8
click at [24, 399] on tr "September 4, 2025 09:00AM Fédération des caisses Desjardins du Quebec / Confirm…" at bounding box center [307, 403] width 572 height 67
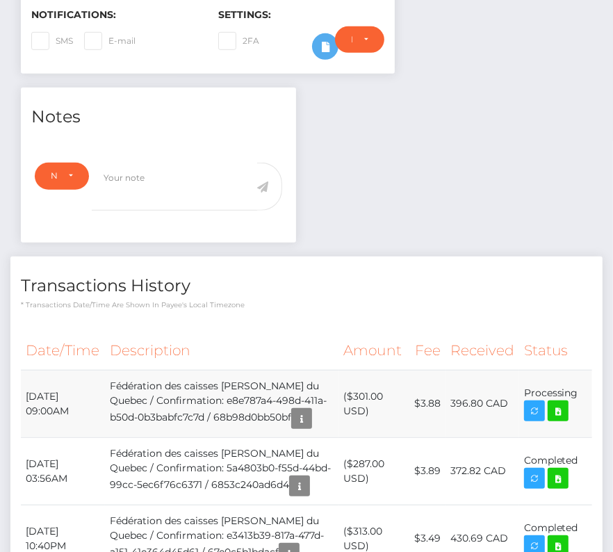
copy tr "September 4, 2025 09:00AM Fédération des caisses Desjardins du Quebec / Confirm…"
click at [560, 413] on icon at bounding box center [558, 411] width 17 height 17
click at [0, 0] on div "Simon Comtois - ID: Star-434484" at bounding box center [306, 351] width 613 height 1334
click at [559, 415] on icon at bounding box center [558, 411] width 17 height 17
click at [0, 0] on div "Simon Comtois - ID: Star-434484" at bounding box center [306, 351] width 613 height 1334
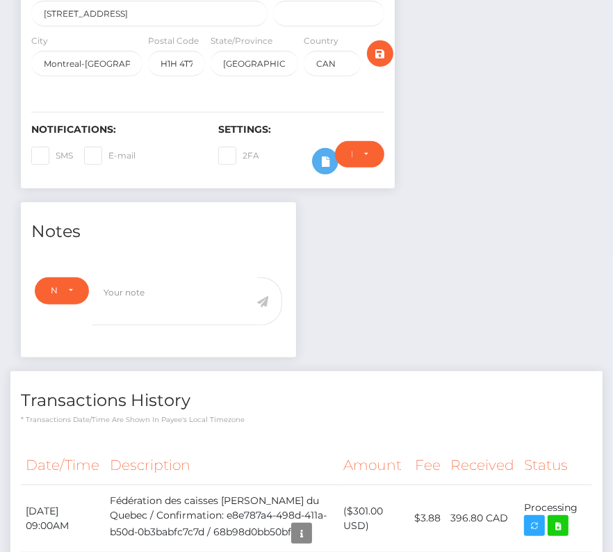
scroll to position [297, 0]
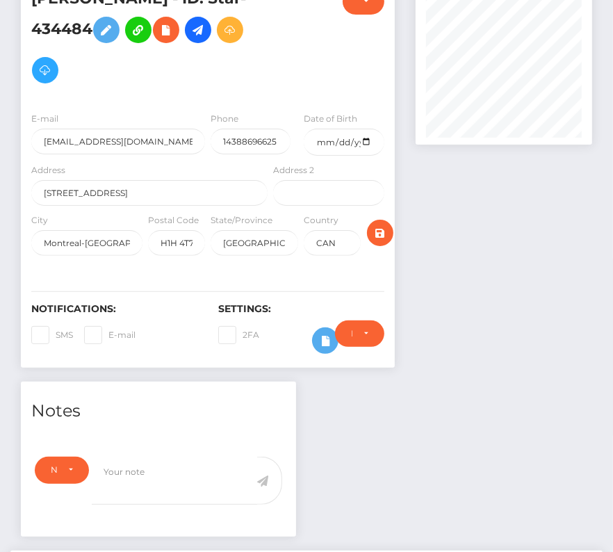
scroll to position [0, 0]
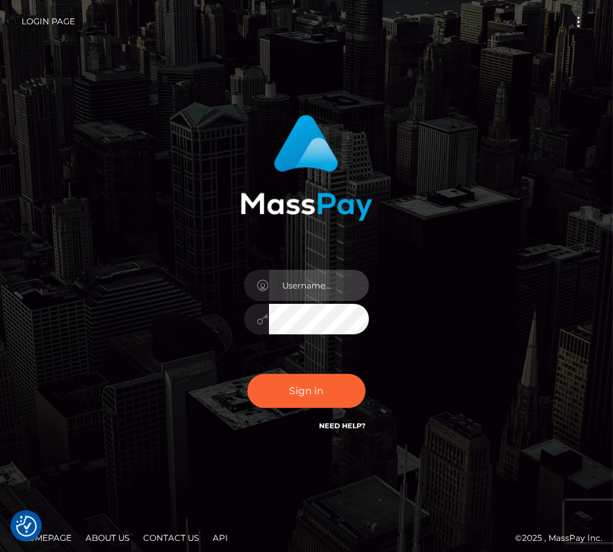
click at [302, 292] on input "text" at bounding box center [319, 285] width 100 height 31
type input "kateo"
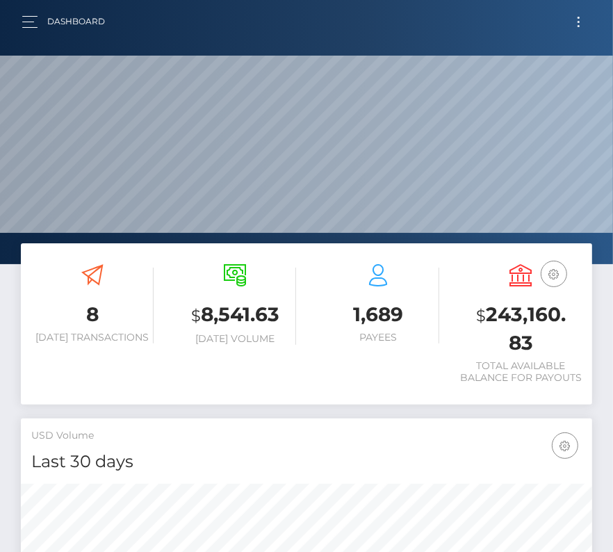
scroll to position [246, 275]
click at [583, 19] on button "Toggle navigation" at bounding box center [579, 22] width 26 height 19
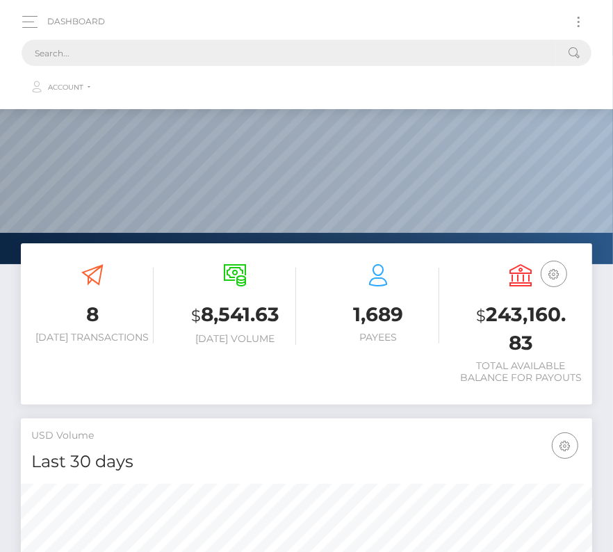
click at [371, 42] on input "text" at bounding box center [289, 53] width 534 height 26
paste input "1143524"
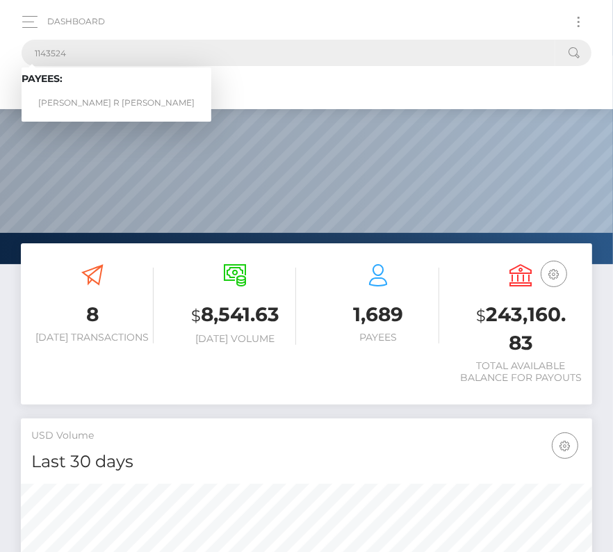
type input "1143524"
click at [74, 99] on link "Drake R Murphy" at bounding box center [117, 103] width 190 height 26
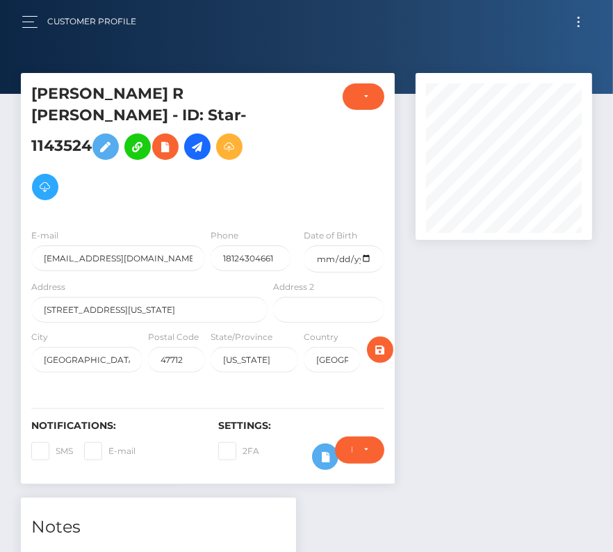
scroll to position [167, 177]
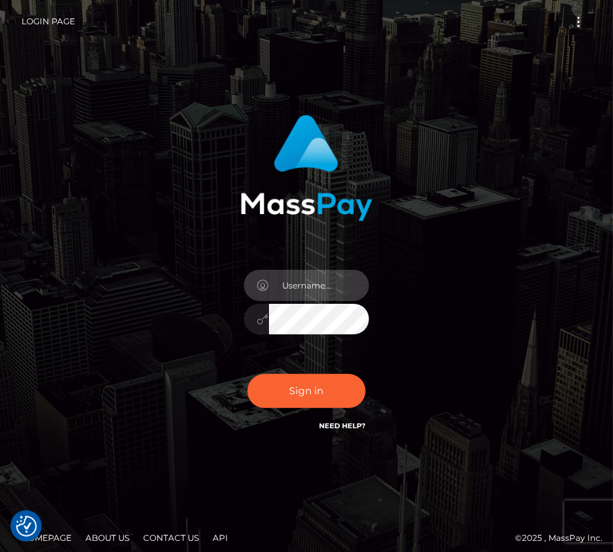
click at [291, 288] on input "text" at bounding box center [319, 285] width 100 height 31
type input "kateo"
click at [329, 277] on input "text" at bounding box center [319, 285] width 100 height 31
type input "kateo"
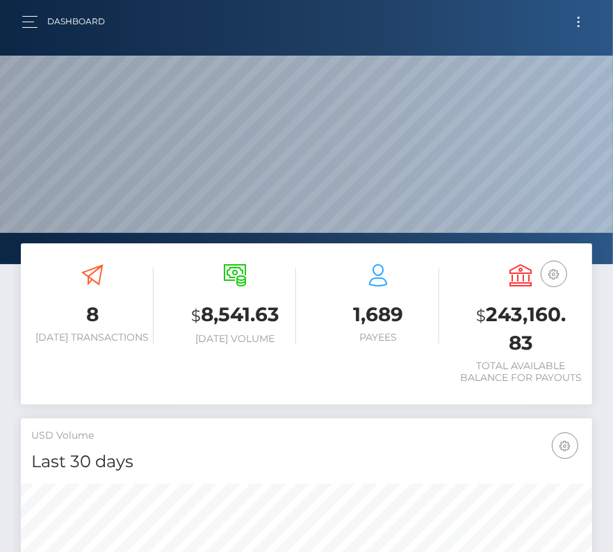
scroll to position [246, 275]
click at [576, 19] on button "Toggle navigation" at bounding box center [579, 22] width 26 height 19
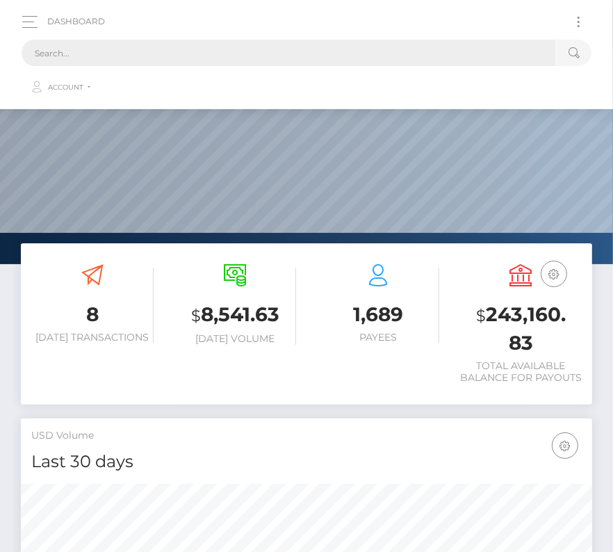
click at [283, 47] on input "text" at bounding box center [289, 53] width 534 height 26
paste input "1143524"
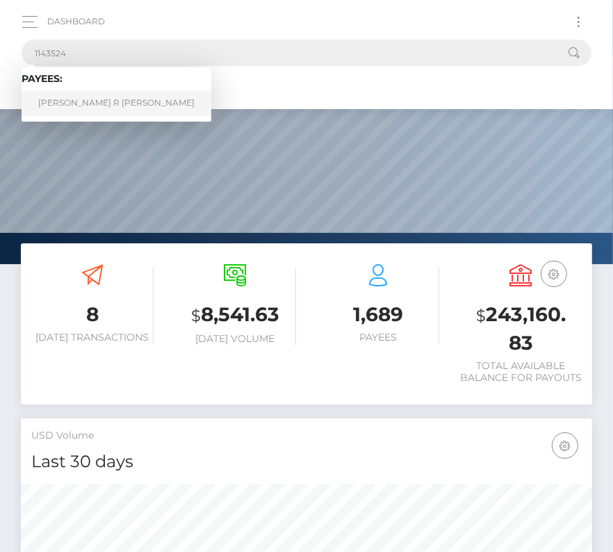
type input "1143524"
click at [74, 100] on link "Drake R Murphy" at bounding box center [117, 103] width 190 height 26
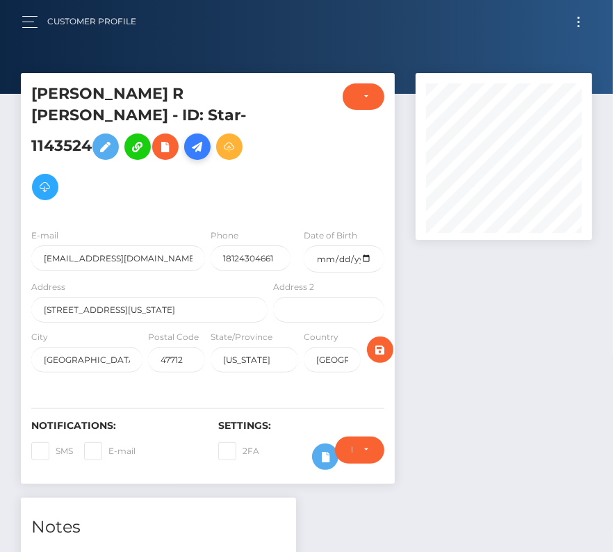
click at [204, 138] on icon at bounding box center [197, 146] width 17 height 17
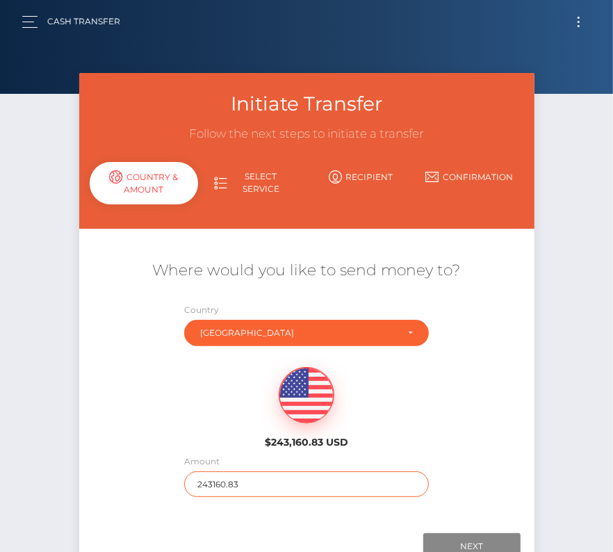
click at [236, 487] on input "243160.83" at bounding box center [306, 484] width 245 height 26
type input "4313"
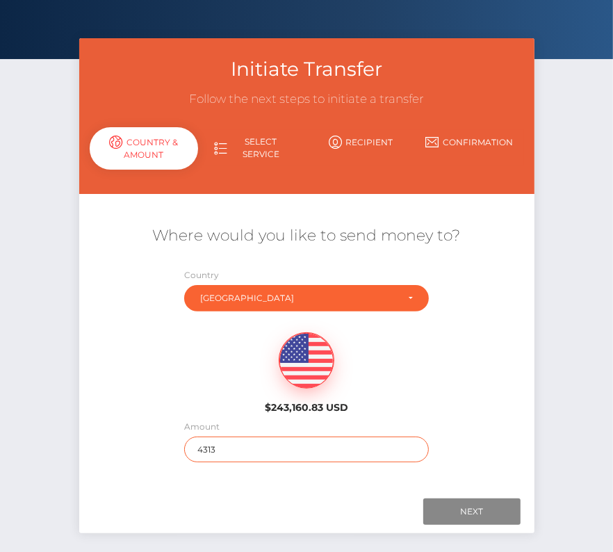
scroll to position [39, 0]
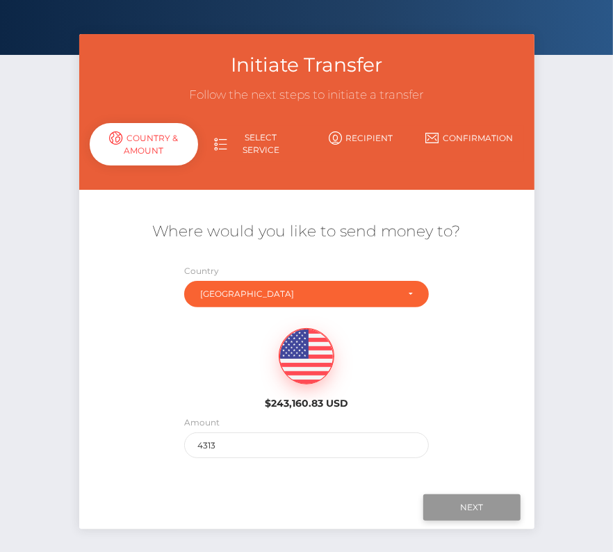
click at [482, 501] on input "Next" at bounding box center [471, 507] width 97 height 26
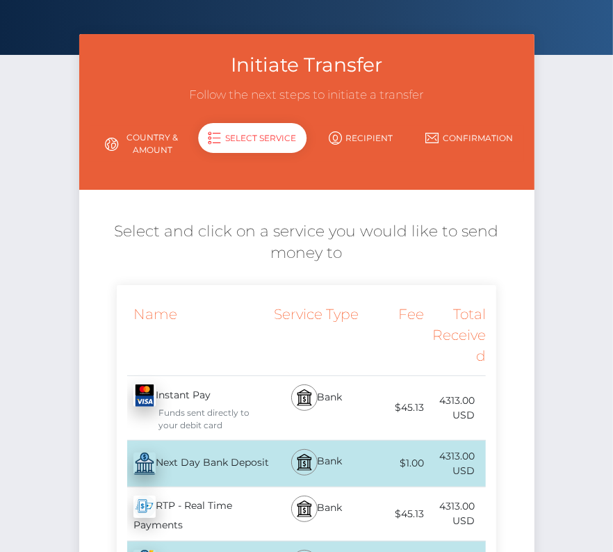
click at [193, 447] on div "Next Day Bank Deposit - USD" at bounding box center [194, 463] width 154 height 39
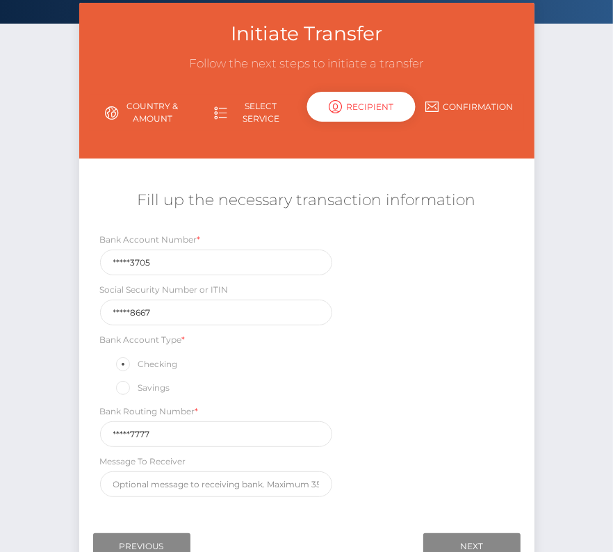
scroll to position [79, 0]
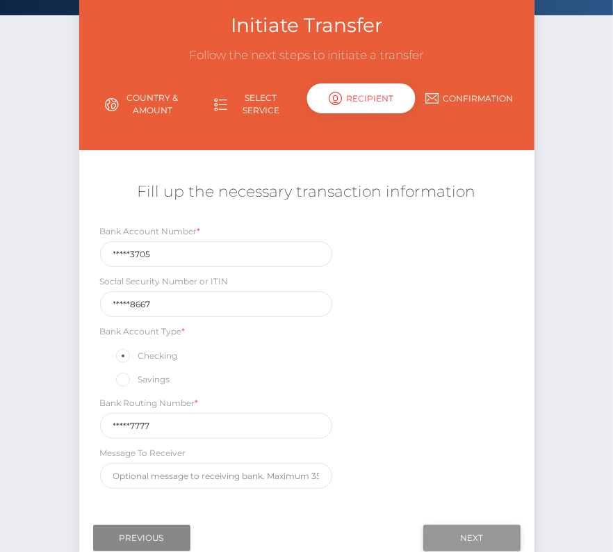
click at [463, 534] on input "Next" at bounding box center [471, 538] width 97 height 26
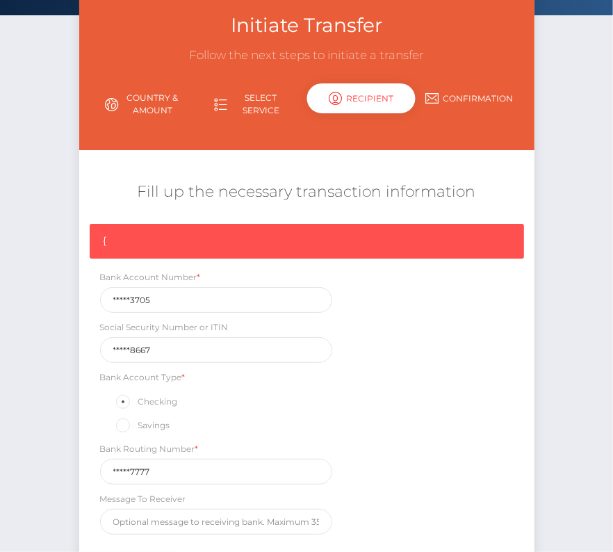
scroll to position [209, 0]
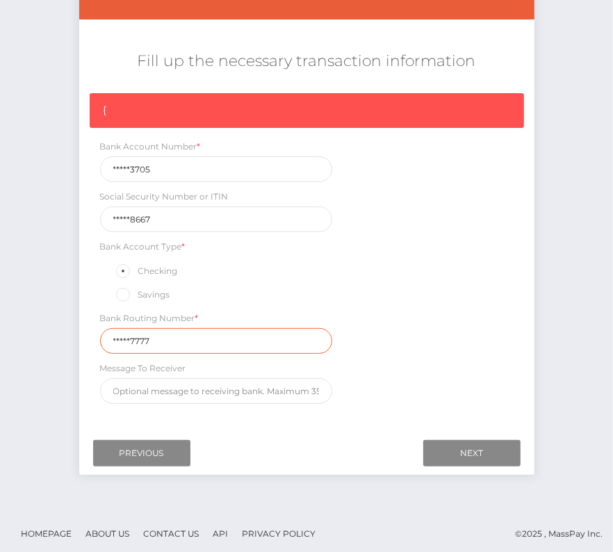
drag, startPoint x: 188, startPoint y: 332, endPoint x: 88, endPoint y: 332, distance: 100.1
click at [88, 332] on div "{ Bank Account Number * *****3705 Social Security Number or ITIN *****8667 Bank…" at bounding box center [306, 252] width 455 height 318
paste input "28637"
type input "286377777"
drag, startPoint x: 168, startPoint y: 339, endPoint x: 20, endPoint y: 339, distance: 148.1
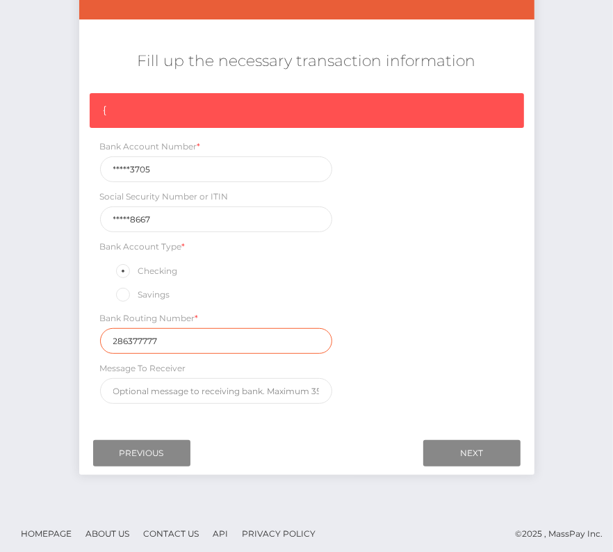
click at [20, 339] on div "Initiate Transfer Follow the next steps to initiate a transfer Country & Amount…" at bounding box center [306, 187] width 613 height 646
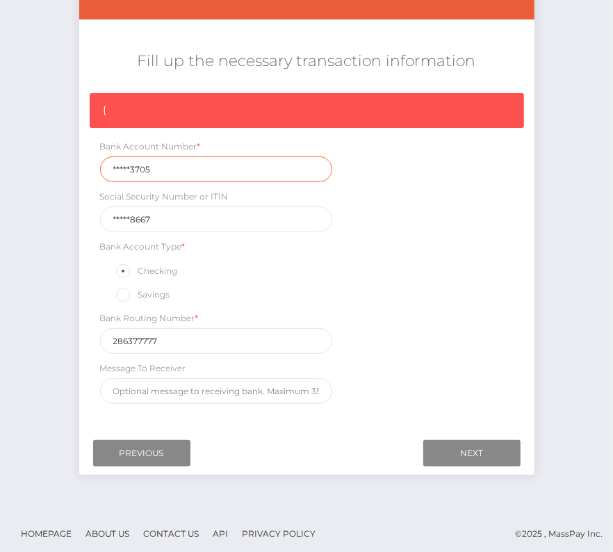
drag, startPoint x: 163, startPoint y: 168, endPoint x: 30, endPoint y: 168, distance: 132.8
click at [30, 168] on div "Initiate Transfer Follow the next steps to initiate a transfer Country & Amount…" at bounding box center [306, 187] width 613 height 646
paste input "22105"
type input "221053705"
click at [457, 442] on input "Next" at bounding box center [471, 453] width 97 height 26
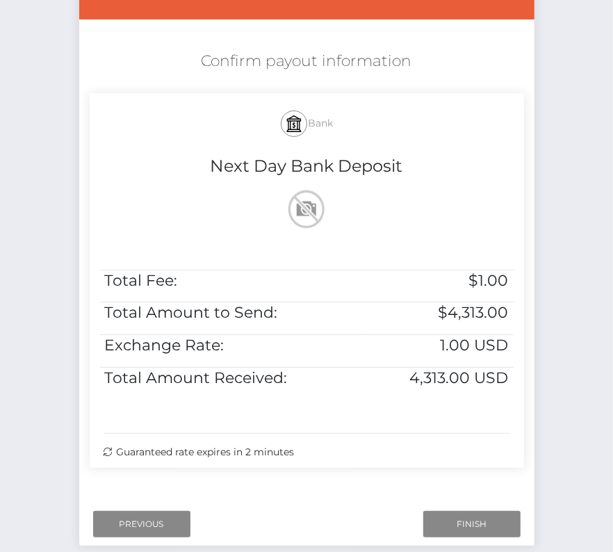
scroll to position [284, 0]
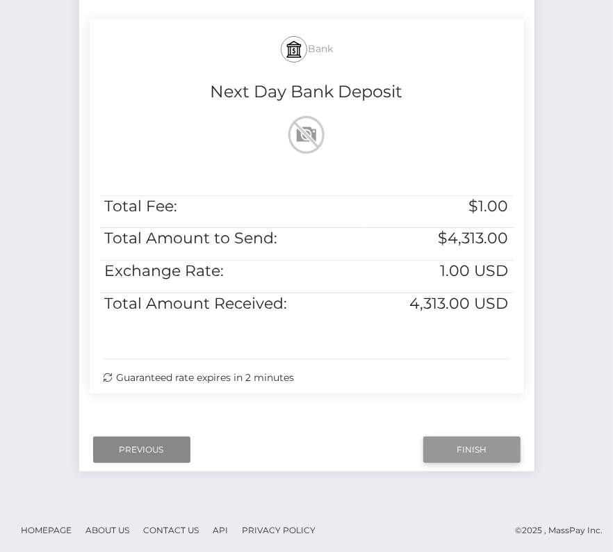
click at [462, 453] on input "Finish" at bounding box center [471, 450] width 97 height 26
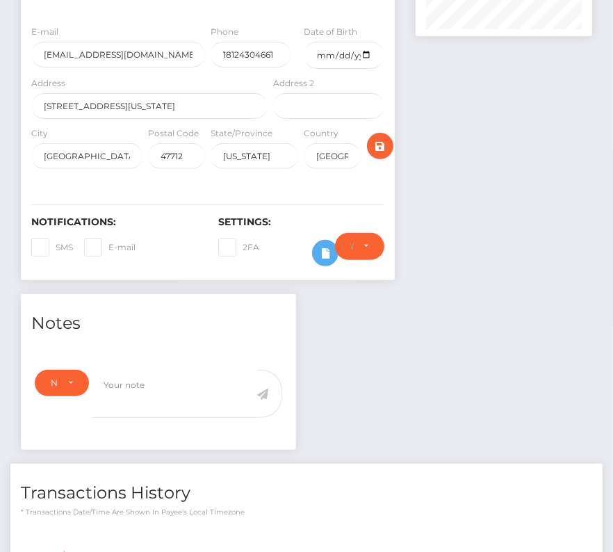
scroll to position [432, 0]
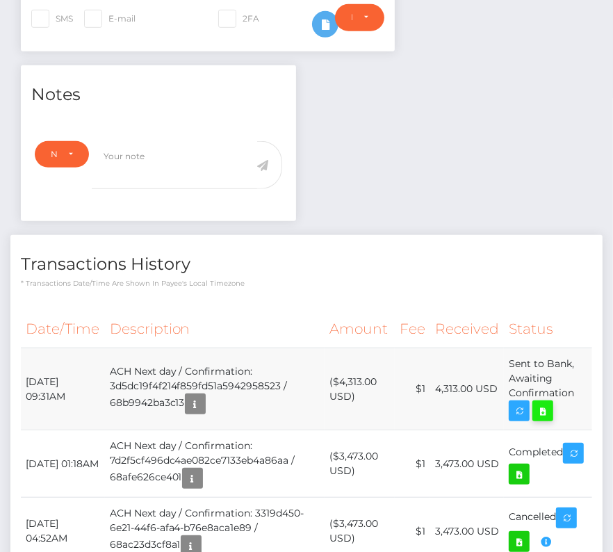
click at [551, 403] on icon at bounding box center [543, 411] width 17 height 17
drag, startPoint x: 583, startPoint y: 340, endPoint x: 22, endPoint y: 359, distance: 561.4
click at [22, 359] on tr "September 4, 2025 09:31AM ACH Next day / Confirmation: 3d5dc19f4f214f859fd51a59…" at bounding box center [307, 389] width 572 height 82
copy tr "September 4, 2025 09:31AM ACH Next day / Confirmation: 3d5dc19f4f214f859fd51a59…"
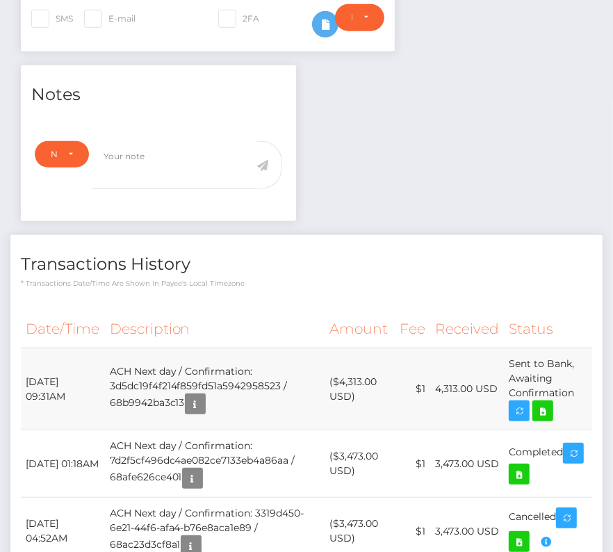
click at [585, 369] on td "Sent to Bank, Awaiting Confirmation" at bounding box center [548, 389] width 88 height 82
drag, startPoint x: 581, startPoint y: 369, endPoint x: 19, endPoint y: 354, distance: 561.3
click at [60, 348] on td "September 4, 2025 09:31AM" at bounding box center [63, 389] width 84 height 82
drag, startPoint x: 24, startPoint y: 348, endPoint x: 572, endPoint y: 370, distance: 547.6
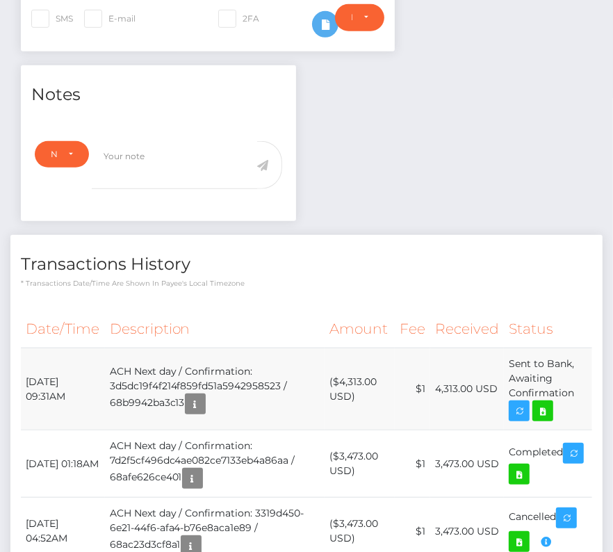
click at [572, 370] on tr "September 4, 2025 09:31AM ACH Next day / Confirmation: 3d5dc19f4f214f859fd51a59…" at bounding box center [307, 389] width 572 height 82
click at [572, 370] on td "Sent to Bank, Awaiting Confirmation" at bounding box center [548, 389] width 88 height 82
drag, startPoint x: 583, startPoint y: 371, endPoint x: 26, endPoint y: 357, distance: 557.1
click at [26, 357] on tr "September 4, 2025 09:31AM ACH Next day / Confirmation: 3d5dc19f4f214f859fd51a59…" at bounding box center [307, 389] width 572 height 82
copy tr "September 4, 2025 09:31AM ACH Next day / Confirmation: 3d5dc19f4f214f859fd51a59…"
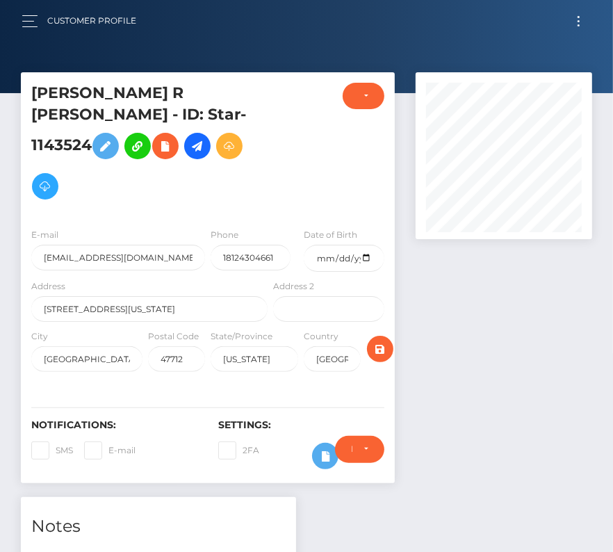
scroll to position [0, 0]
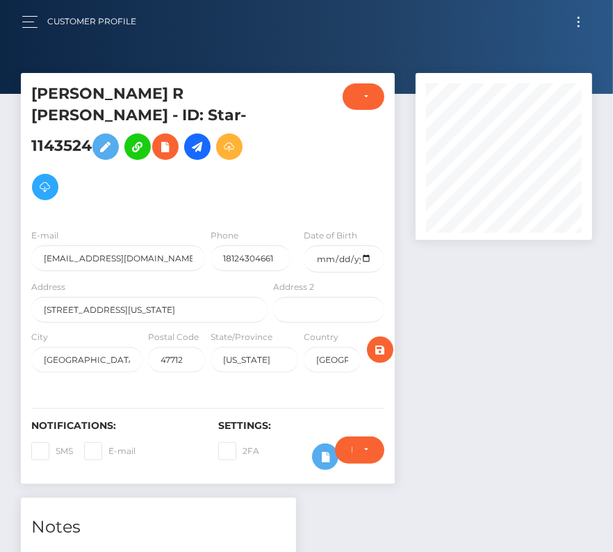
click at [574, 24] on button "Toggle navigation" at bounding box center [579, 22] width 26 height 19
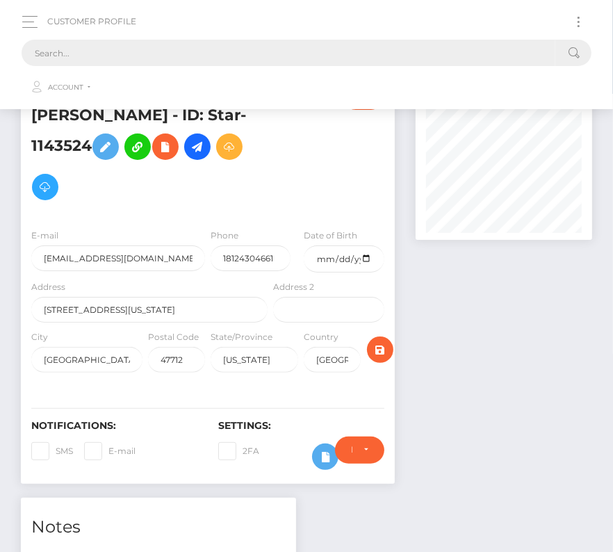
click at [97, 55] on input "text" at bounding box center [289, 53] width 534 height 26
paste input "468748"
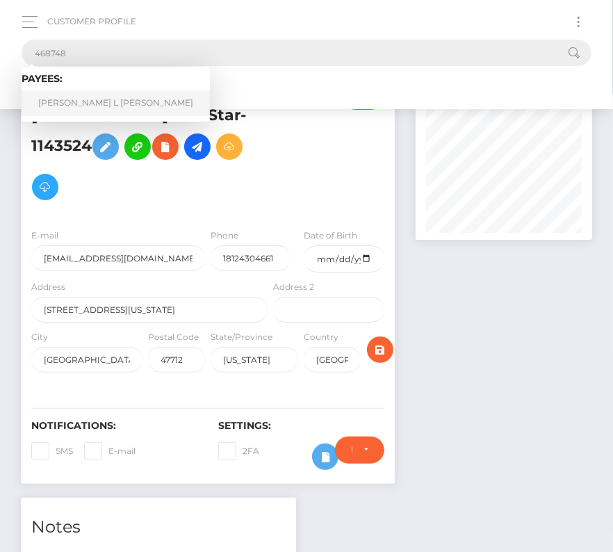
type input "468748"
click at [95, 106] on link "James L Manny" at bounding box center [116, 103] width 188 height 26
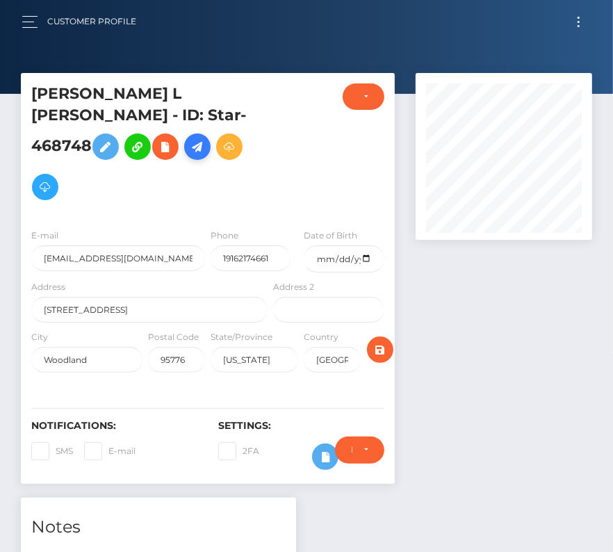
click at [197, 138] on icon at bounding box center [197, 146] width 17 height 17
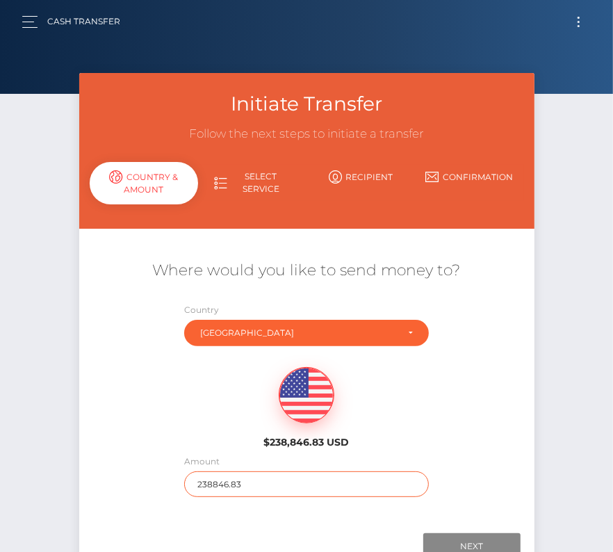
click at [241, 487] on input "238846.83" at bounding box center [306, 484] width 245 height 26
type input "9120"
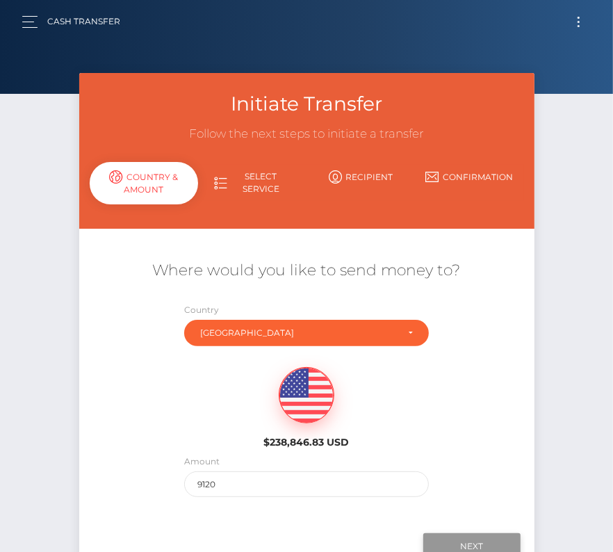
click at [486, 540] on input "Next" at bounding box center [471, 546] width 97 height 26
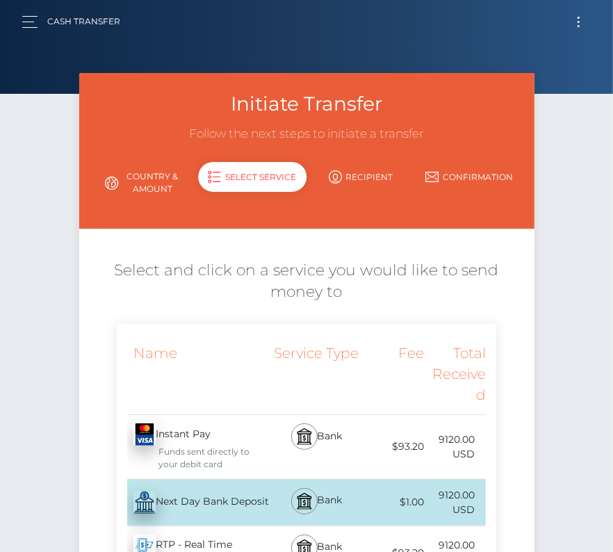
click at [174, 505] on div "Next Day Bank Deposit - USD" at bounding box center [194, 502] width 154 height 39
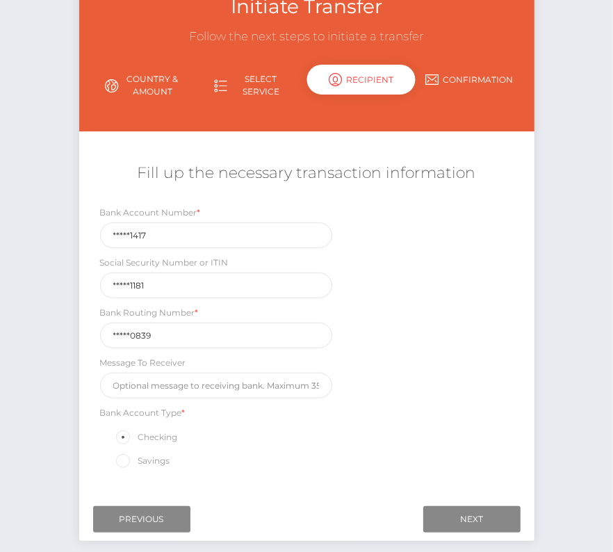
scroll to position [96, 0]
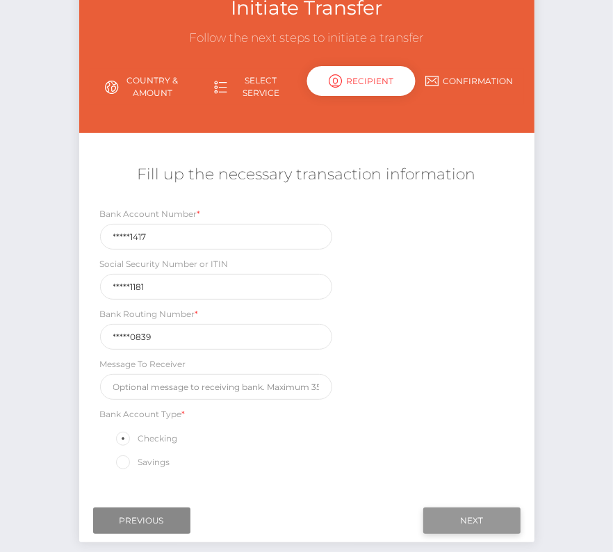
click at [495, 519] on input "Next" at bounding box center [471, 521] width 97 height 26
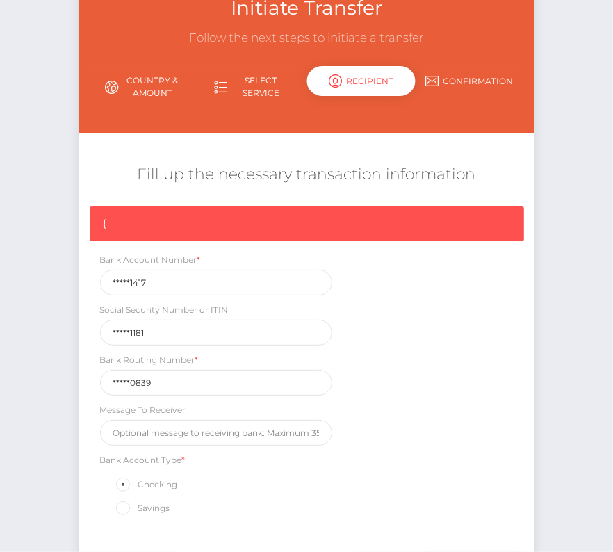
scroll to position [118, 0]
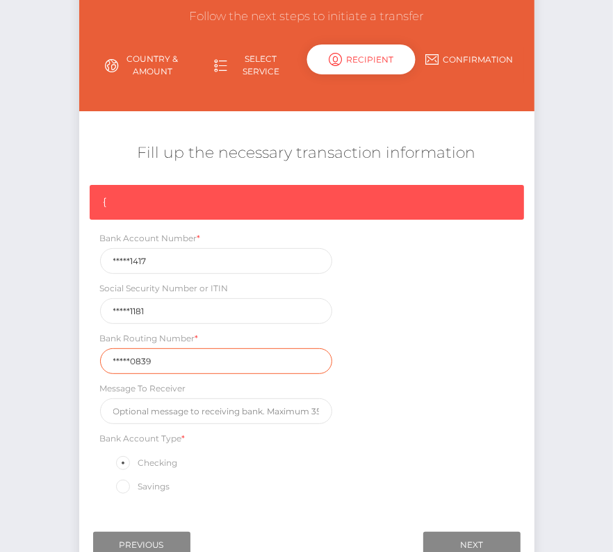
drag, startPoint x: 170, startPoint y: 361, endPoint x: 65, endPoint y: 360, distance: 104.3
click at [65, 360] on div "Initiate Transfer Follow the next steps to initiate a transfer Country & Amount…" at bounding box center [306, 279] width 613 height 646
paste input "32117"
type input "321170839"
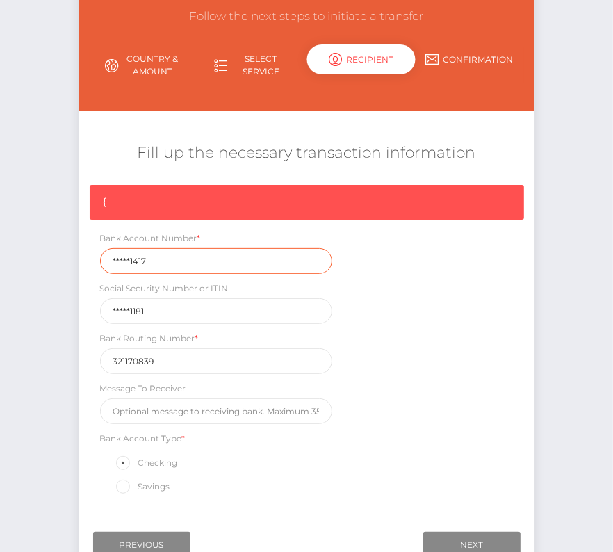
drag, startPoint x: 156, startPoint y: 256, endPoint x: 67, endPoint y: 256, distance: 89.0
click at [67, 256] on div "Initiate Transfer Follow the next steps to initiate a transfer Country & Amount…" at bounding box center [306, 279] width 613 height 646
paste input "40720"
type input "407201417"
click at [470, 540] on input "Next" at bounding box center [471, 545] width 97 height 26
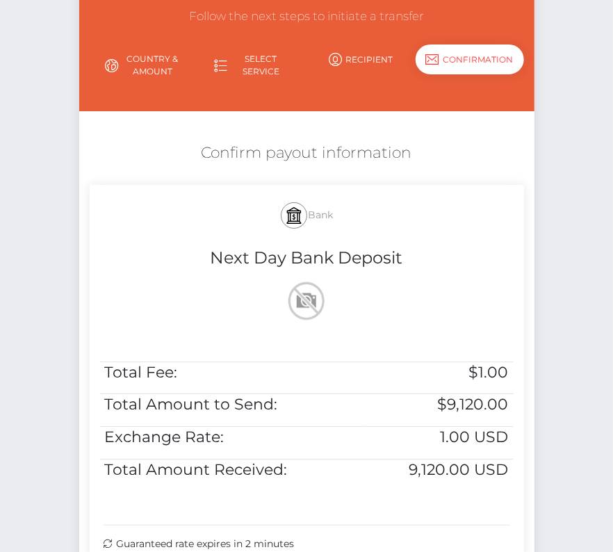
scroll to position [215, 0]
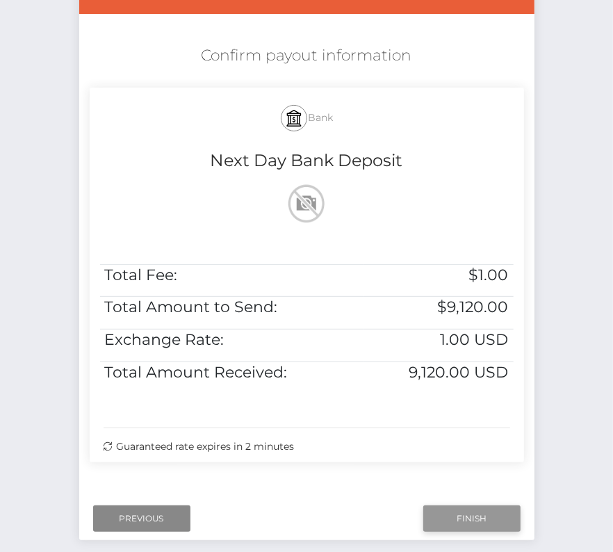
click at [465, 515] on input "Finish" at bounding box center [471, 518] width 97 height 26
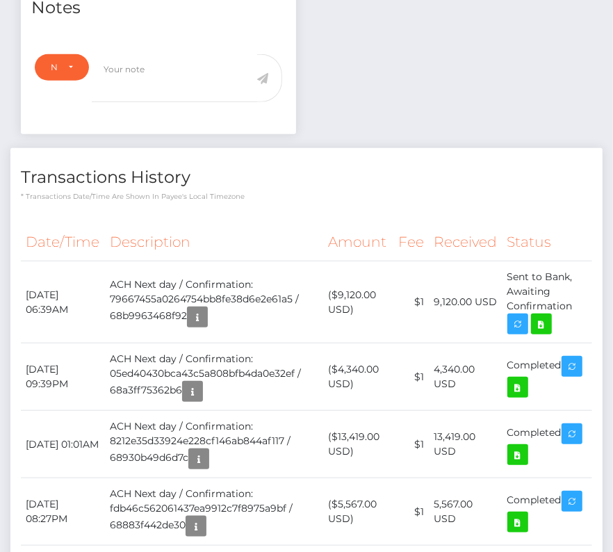
scroll to position [545, 0]
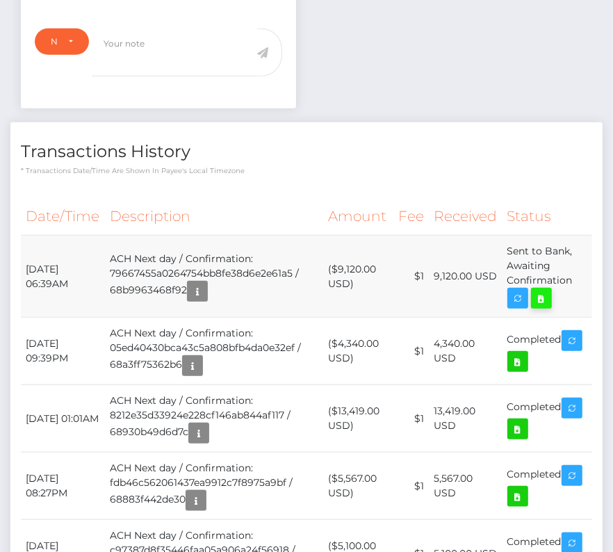
click at [549, 290] on icon at bounding box center [541, 298] width 17 height 17
click at [0, 0] on div "James L Manny - ID: Star-468748" at bounding box center [306, 449] width 613 height 1842
drag, startPoint x: 23, startPoint y: 241, endPoint x: 579, endPoint y: 254, distance: 556.4
click at [579, 254] on tr "September 4, 2025 06:39AM ACH Next day / Confirmation: 79667455a0264754bb8fe38d…" at bounding box center [307, 277] width 572 height 82
copy tr "September 4, 2025 06:39AM ACH Next day / Confirmation: 79667455a0264754bb8fe38d…"
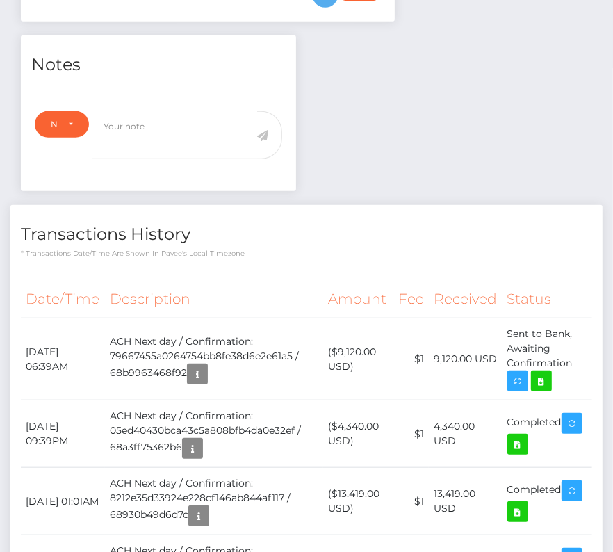
scroll to position [463, 0]
click at [186, 280] on th "Description" at bounding box center [214, 299] width 219 height 38
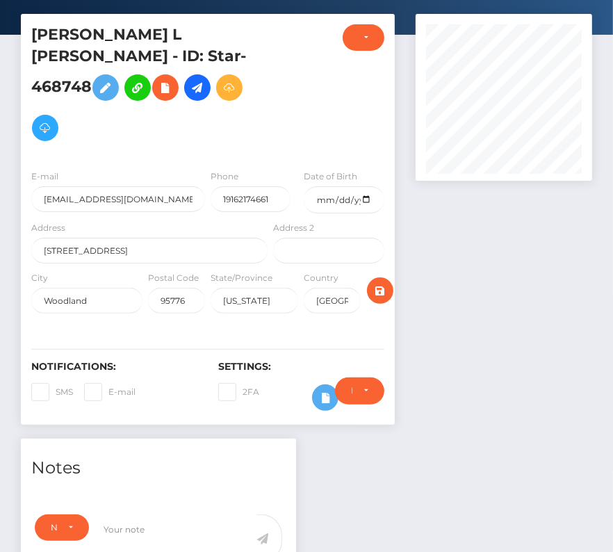
scroll to position [0, 0]
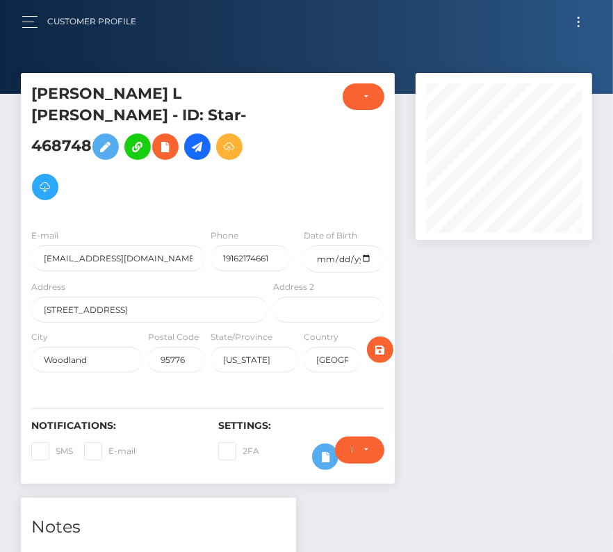
click at [573, 17] on button "Toggle navigation" at bounding box center [579, 22] width 26 height 19
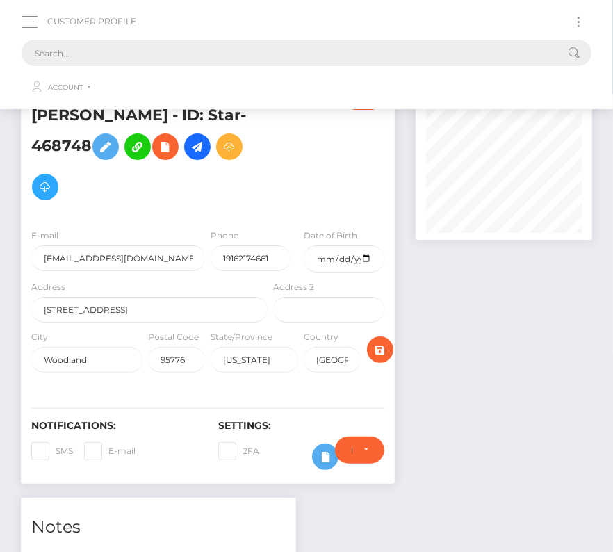
click at [271, 49] on input "text" at bounding box center [289, 53] width 534 height 26
paste input "659792"
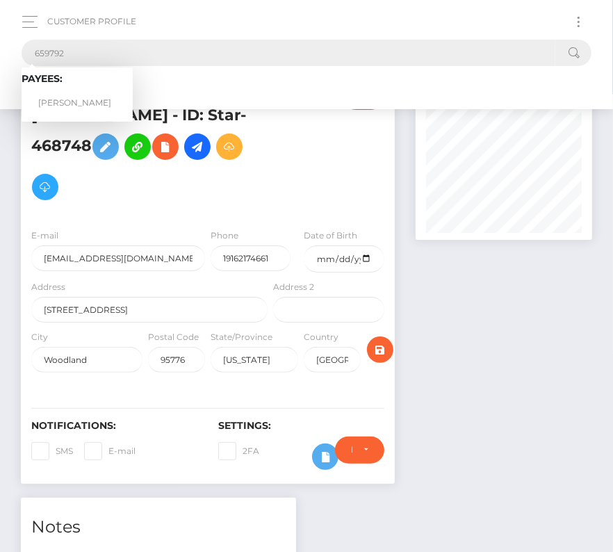
type input "659792"
click at [85, 93] on link "Anthony Pacheco" at bounding box center [77, 103] width 111 height 26
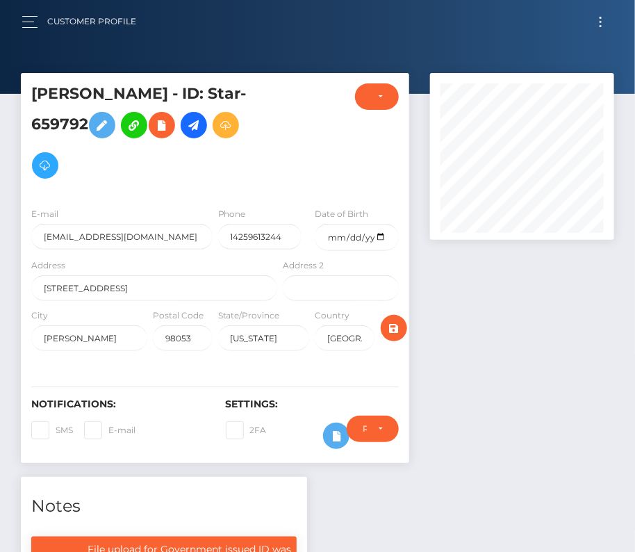
click at [608, 24] on button "Toggle navigation" at bounding box center [601, 22] width 26 height 19
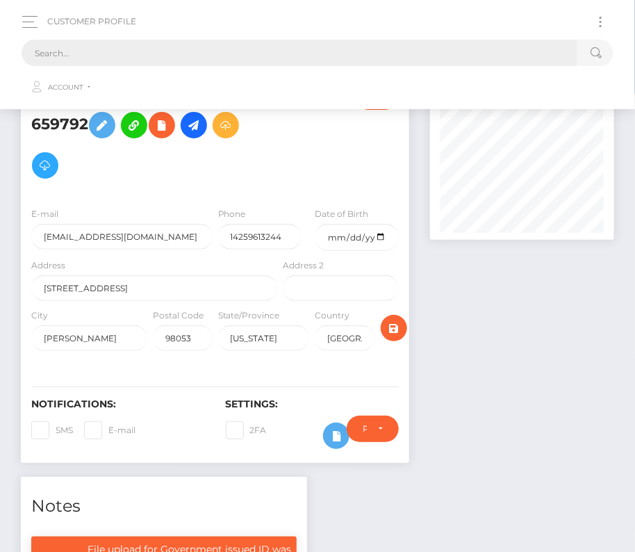
click at [443, 46] on input "text" at bounding box center [300, 53] width 556 height 26
paste input "219680"
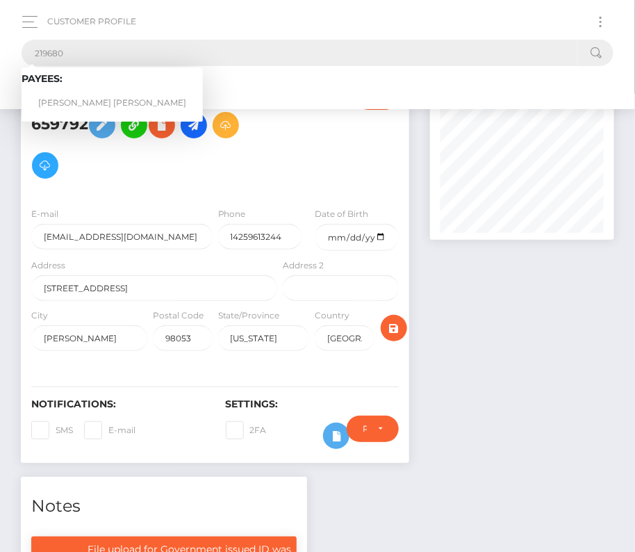
type input "219680"
click at [67, 97] on link "[PERSON_NAME] [PERSON_NAME]" at bounding box center [112, 103] width 181 height 26
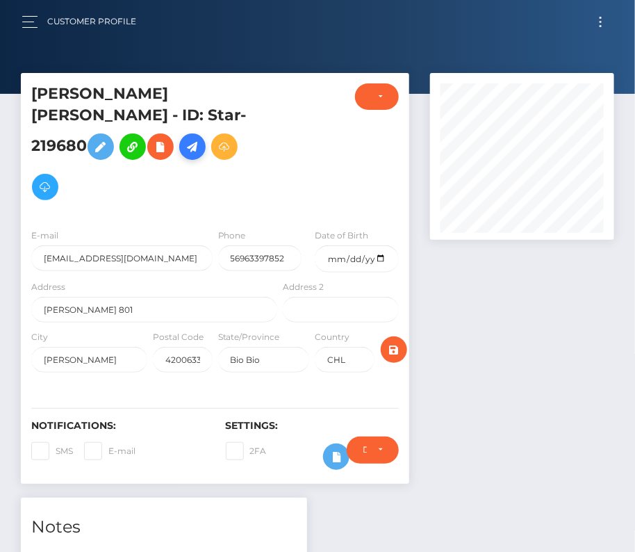
click at [184, 156] on icon at bounding box center [192, 146] width 17 height 17
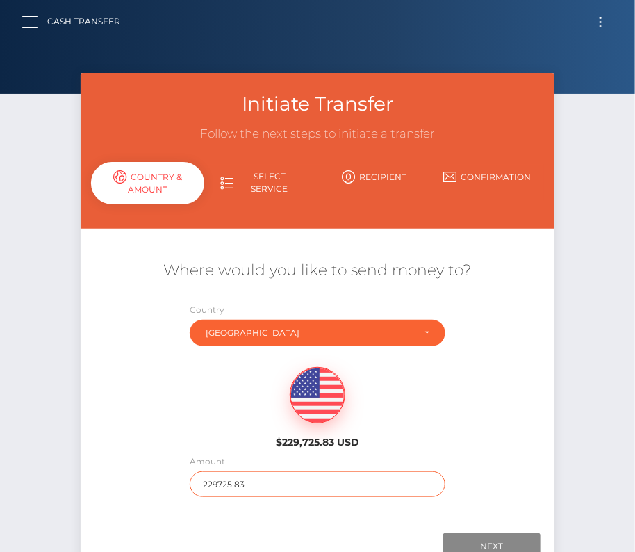
click at [260, 482] on input "229725.83" at bounding box center [318, 484] width 256 height 26
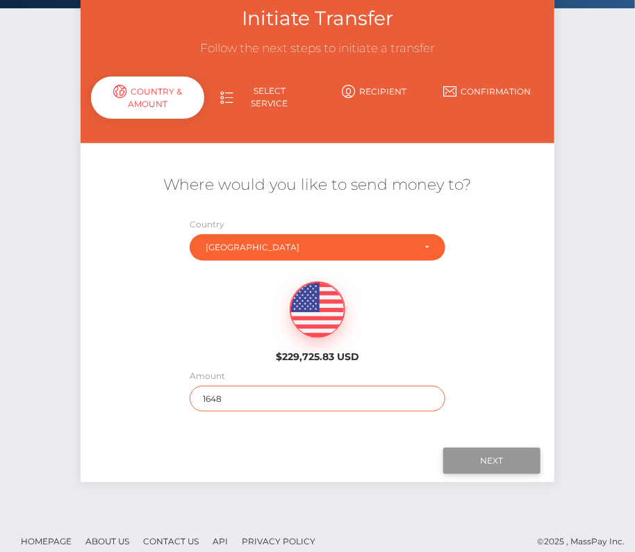
type input "1648"
click at [471, 460] on input "Next" at bounding box center [492, 461] width 97 height 26
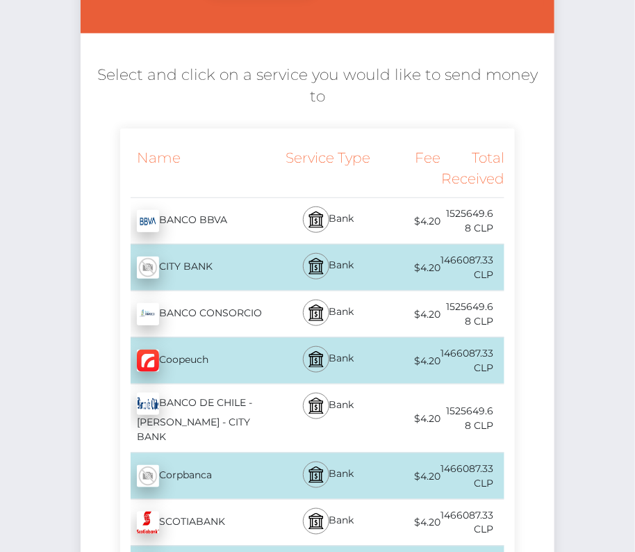
scroll to position [234, 0]
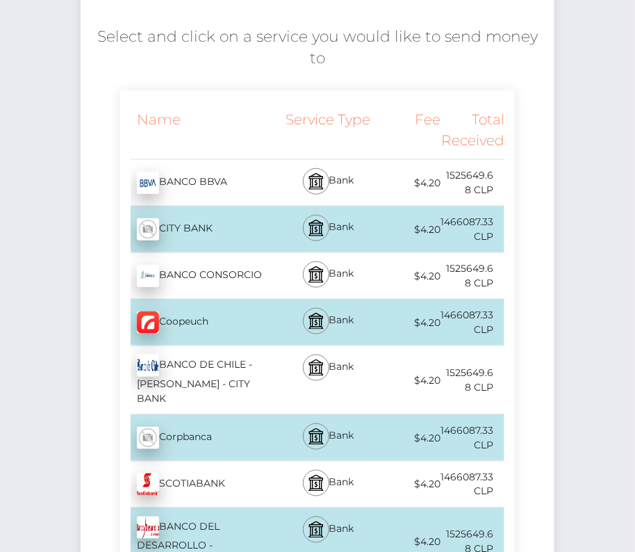
click at [229, 353] on div "BANCO DE CHILE - [PERSON_NAME] - CITY BANK - CLP" at bounding box center [200, 380] width 160 height 68
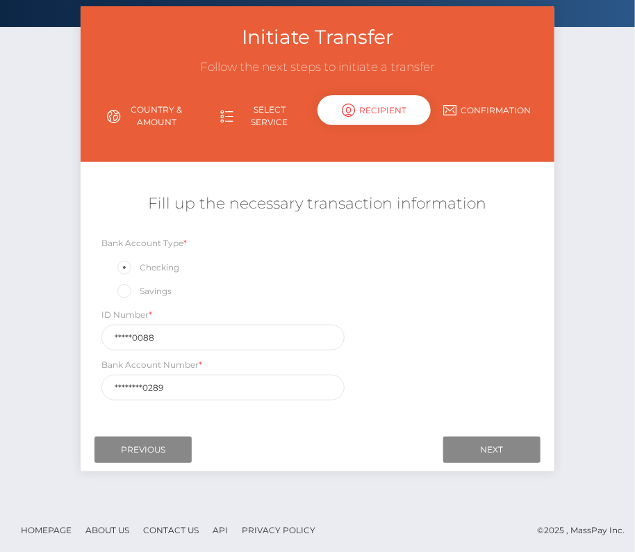
scroll to position [0, 0]
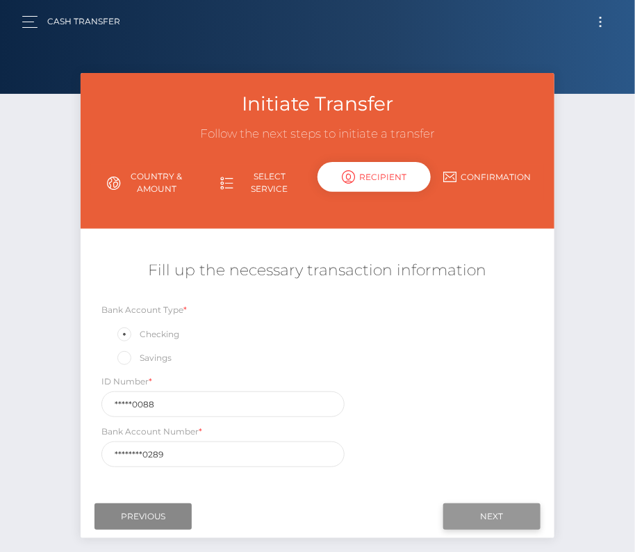
click at [492, 507] on input "Next" at bounding box center [492, 516] width 97 height 26
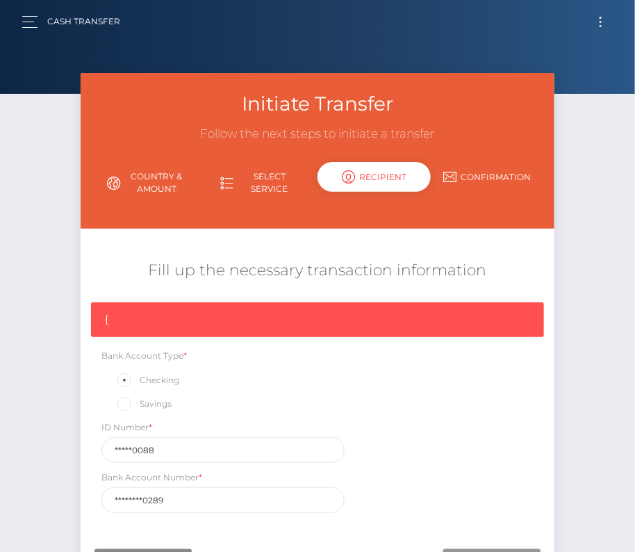
scroll to position [19, 0]
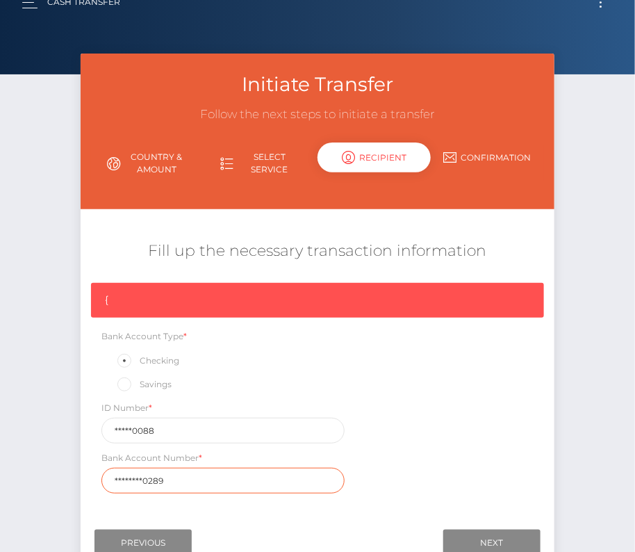
drag, startPoint x: 173, startPoint y: 474, endPoint x: 20, endPoint y: 474, distance: 153.0
click at [20, 474] on div "Initiate Transfer Follow the next steps to initiate a transfer Country & Amount…" at bounding box center [317, 327] width 635 height 546
paste input "Banco de Chile [SWIFT_CODE] Cuenta Vista 00-022-08202-"
drag, startPoint x: 298, startPoint y: 478, endPoint x: 10, endPoint y: 478, distance: 287.9
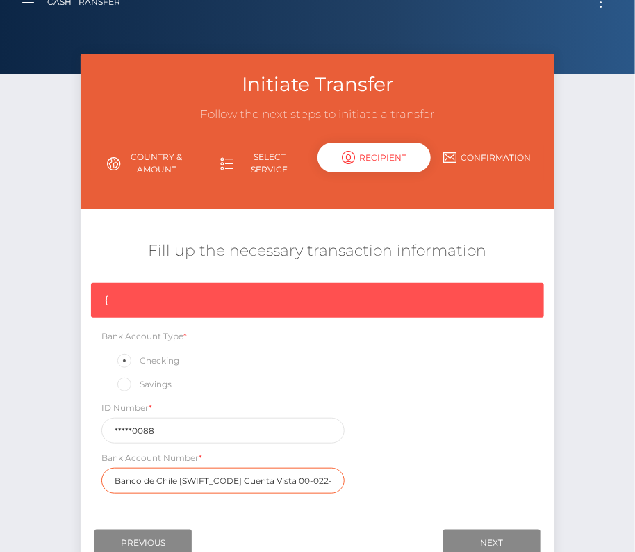
click at [10, 478] on div "Initiate Transfer Follow the next steps to initiate a transfer Country & Amount…" at bounding box center [317, 327] width 635 height 546
drag, startPoint x: 179, startPoint y: 474, endPoint x: 47, endPoint y: 474, distance: 132.1
click at [49, 474] on div "Initiate Transfer Follow the next steps to initiate a transfer Country & Amount…" at bounding box center [317, 327] width 635 height 546
paste input "00-"
click at [131, 480] on input "00-022-08202-89" at bounding box center [223, 481] width 243 height 26
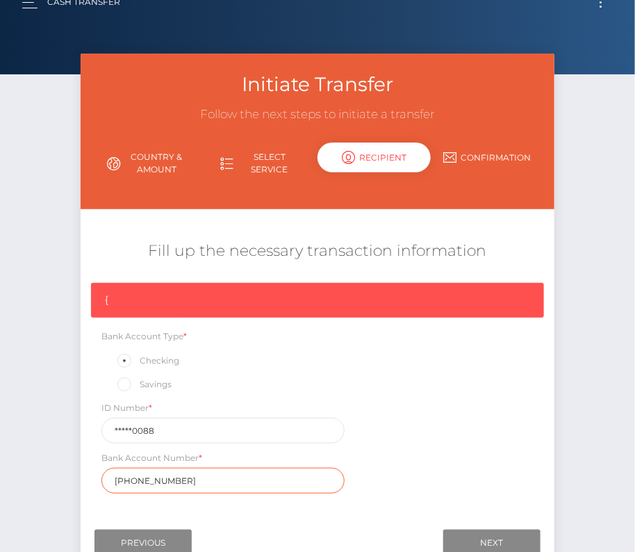
click at [144, 479] on input "00022-08202-89" at bounding box center [223, 481] width 243 height 26
click at [171, 478] on input "0002208202-89" at bounding box center [223, 481] width 243 height 26
type input "000220820289"
click at [242, 444] on div "{ Bank Account Type * Checking Savings ID Number * *****0088 Bank Account Numbe…" at bounding box center [318, 392] width 474 height 218
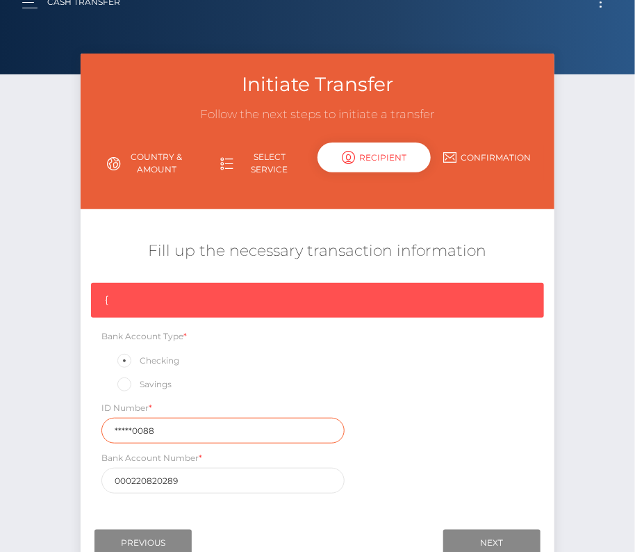
drag, startPoint x: 167, startPoint y: 430, endPoint x: 88, endPoint y: 430, distance: 79.3
click at [88, 430] on div "{ Bank Account Type * Checking Savings ID Number * *****0088 Bank Account Numbe…" at bounding box center [318, 392] width 474 height 218
type input "188220088"
click at [503, 448] on div "{ Bank Account Type * Checking Savings ID Number * 188220088 Bank Account Numbe…" at bounding box center [318, 392] width 474 height 218
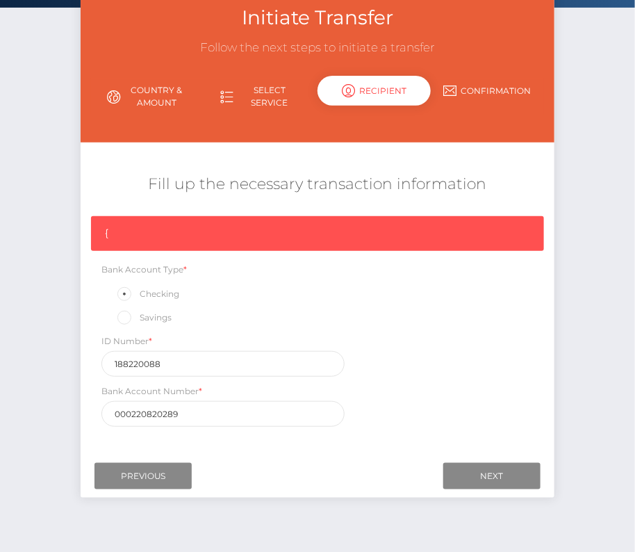
scroll to position [98, 0]
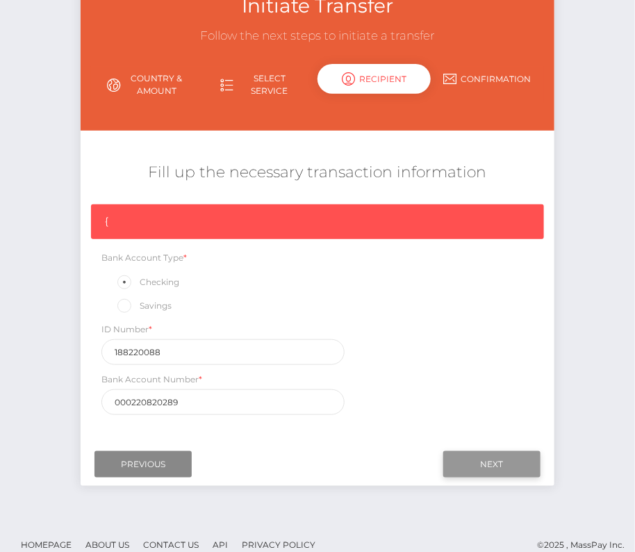
click at [499, 458] on input "Next" at bounding box center [492, 464] width 97 height 26
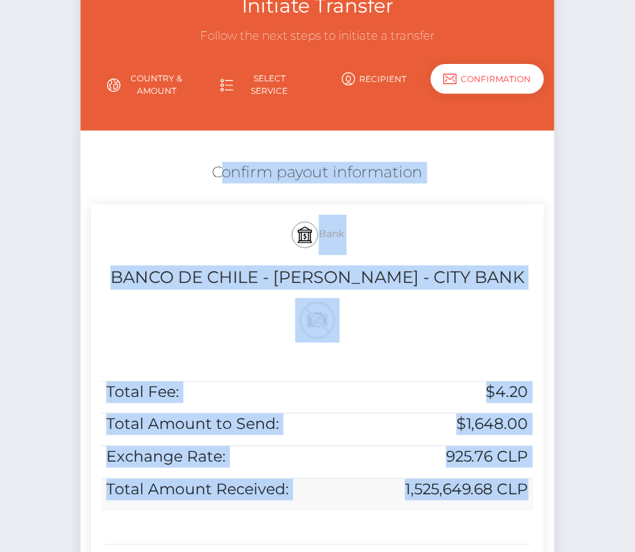
drag, startPoint x: 209, startPoint y: 164, endPoint x: 525, endPoint y: 501, distance: 461.9
click at [525, 501] on div "Confirm payout information Bank BANCO DE CHILE - EDWARDS - CITY BANK Total Fee:…" at bounding box center [318, 374] width 474 height 438
copy div "Confirm payout information Bank BANCO DE CHILE - EDWARDS - CITY BANK Total Fee:…"
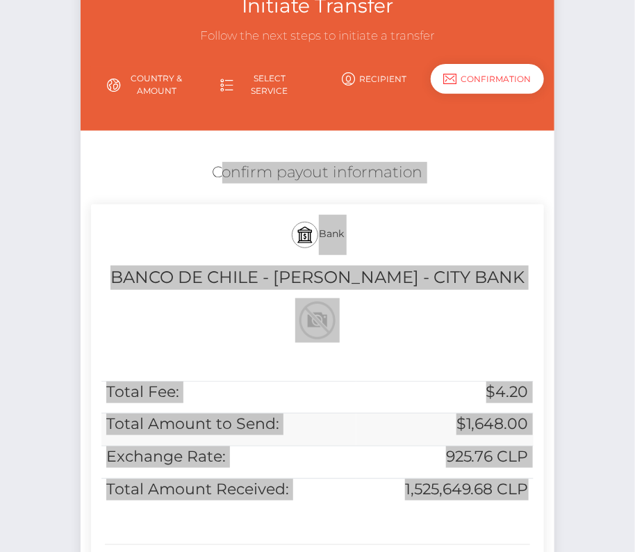
scroll to position [284, 0]
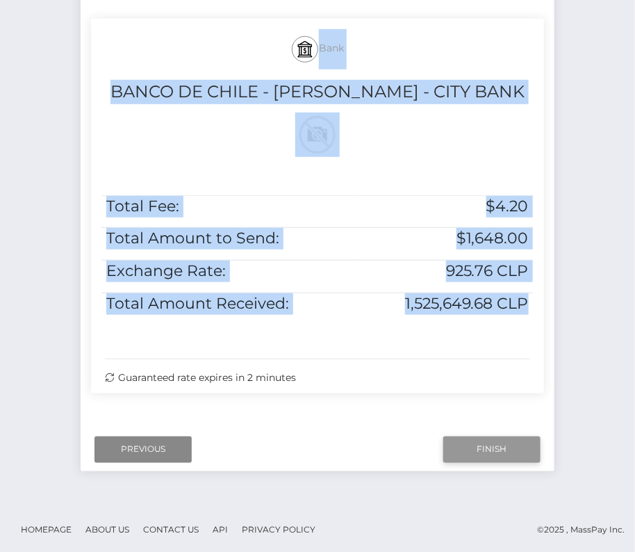
click at [458, 446] on input "Finish" at bounding box center [492, 450] width 97 height 26
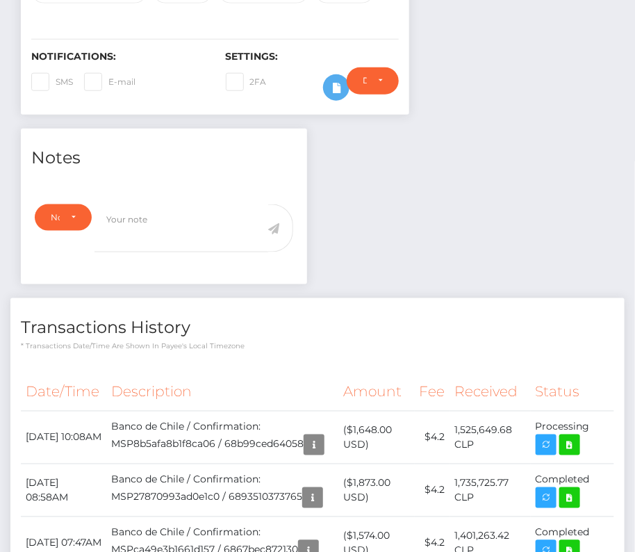
scroll to position [374, 0]
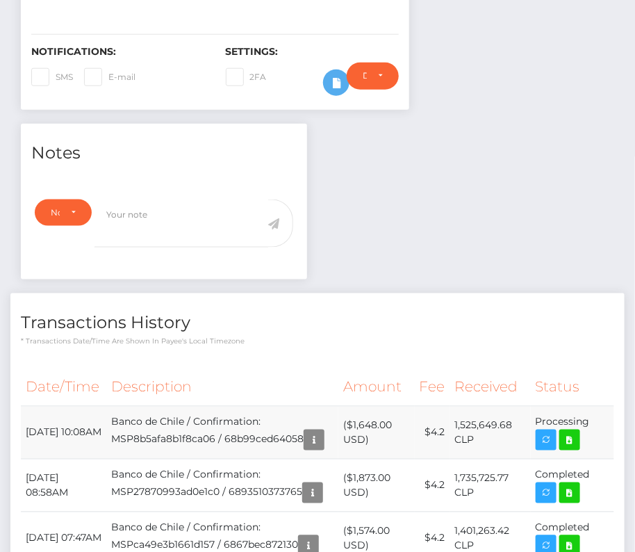
drag, startPoint x: 25, startPoint y: 405, endPoint x: 597, endPoint y: 402, distance: 571.5
click at [597, 407] on tr "[DATE] 10:08AM Banco de Chile / Confirmation: MSP8b5afa8b1f8ca06 / 68b99ced6405…" at bounding box center [318, 433] width 594 height 53
copy tr "[DATE] 10:08AM Banco de Chile / Confirmation: MSP8b5afa8b1f8ca06 / 68b99ced6405…"
click at [581, 430] on link at bounding box center [570, 440] width 21 height 21
click at [0, 0] on div "[PERSON_NAME] [PERSON_NAME] - ID: Star-219680 ACTIVE" at bounding box center [317, 473] width 635 height 1549
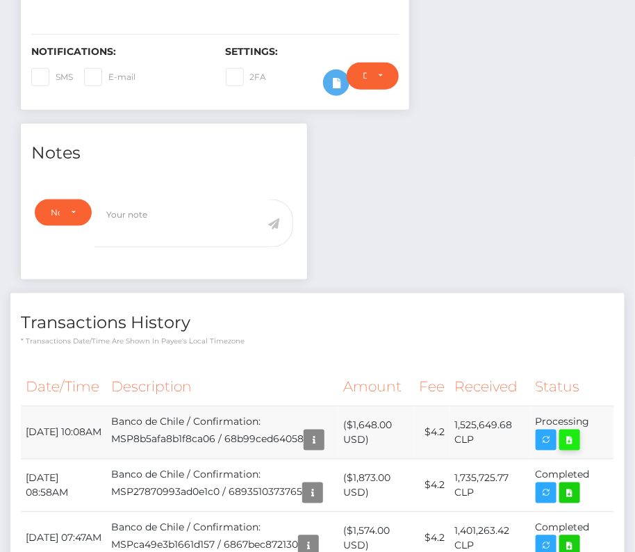
click at [578, 432] on icon at bounding box center [570, 440] width 17 height 17
click at [310, 257] on div "Notes Note Type Compliance Clear Compliance General Note Type" at bounding box center [163, 209] width 307 height 170
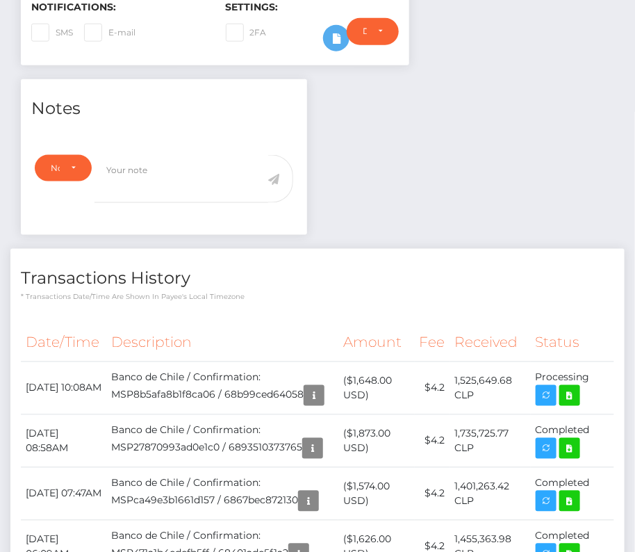
scroll to position [434, 0]
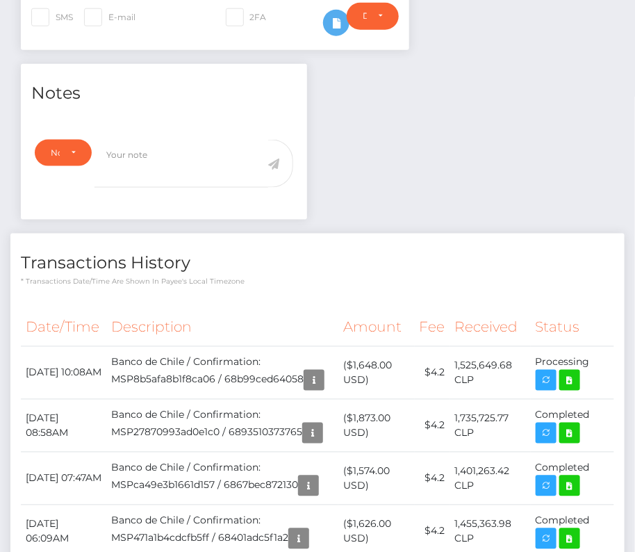
click at [310, 277] on p "* Transactions date/time are shown in payee's local timezone" at bounding box center [318, 282] width 594 height 10
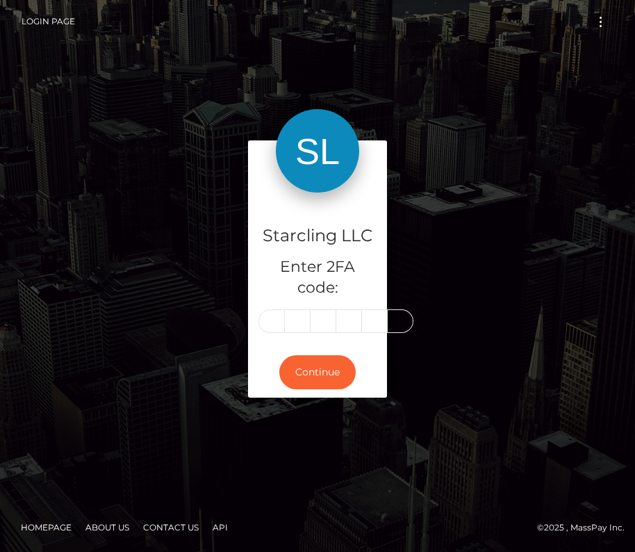
type input "7"
type input "3"
type input "0"
type input "2"
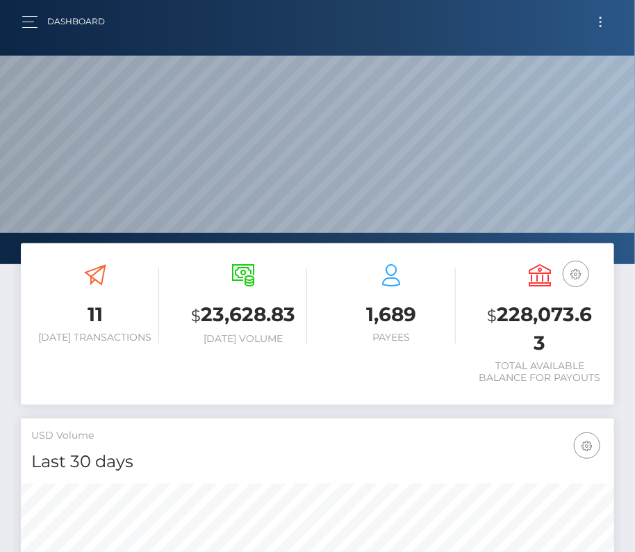
scroll to position [246, 286]
click at [602, 19] on button "Toggle navigation" at bounding box center [601, 22] width 26 height 19
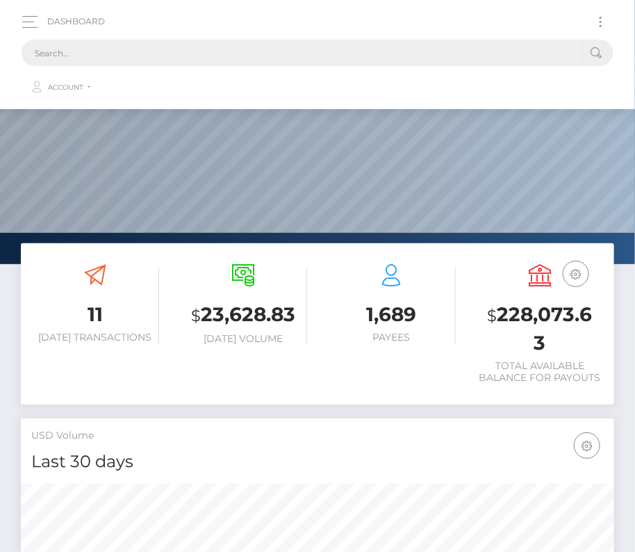
click at [359, 49] on input "text" at bounding box center [300, 53] width 556 height 26
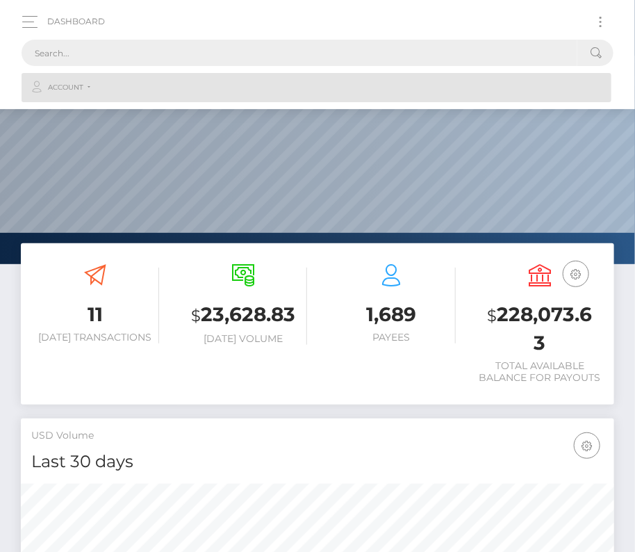
paste input "1941307"
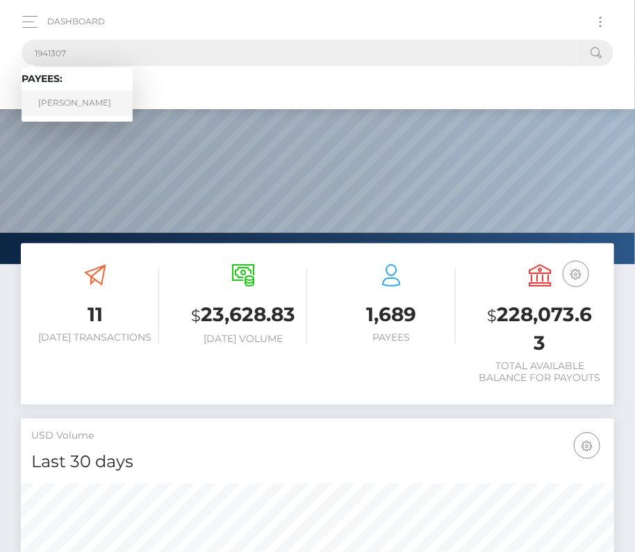
type input "1941307"
click at [86, 97] on link "DOMINIQUE N SMITH" at bounding box center [77, 103] width 111 height 26
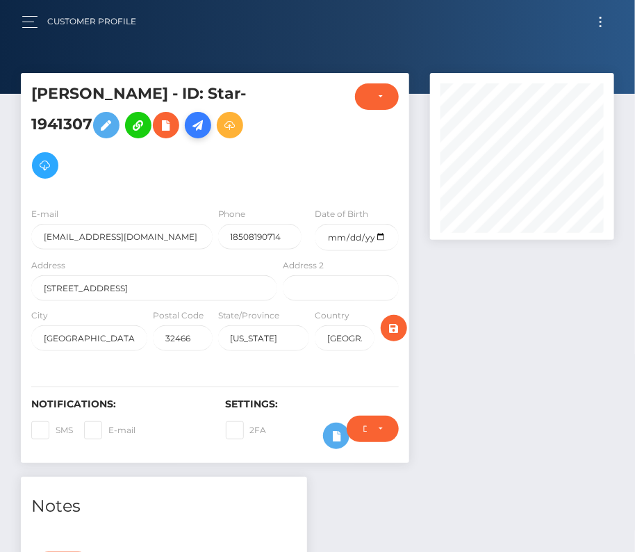
click at [207, 124] on icon at bounding box center [198, 125] width 17 height 17
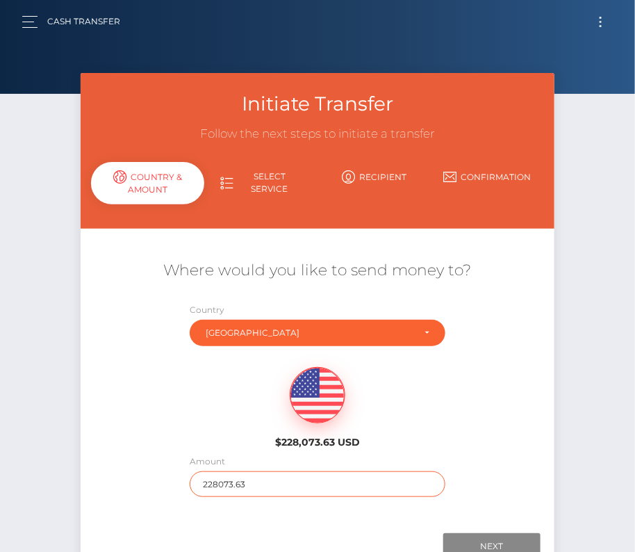
click at [254, 477] on input "228073.63" at bounding box center [318, 484] width 256 height 26
type input "1330"
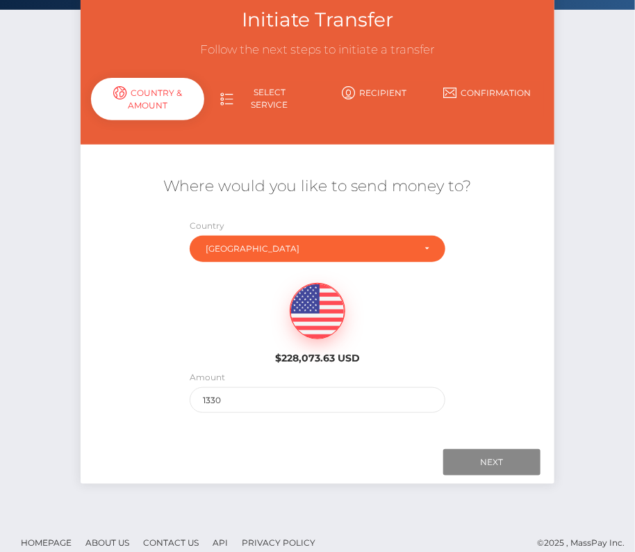
scroll to position [97, 0]
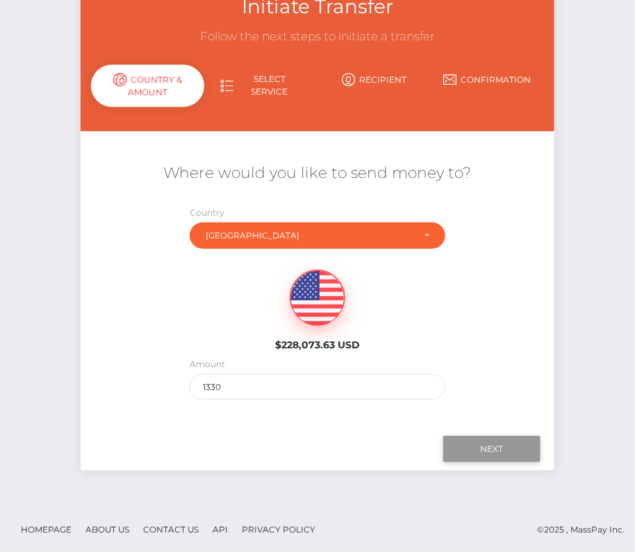
click at [484, 444] on input "Next" at bounding box center [492, 449] width 97 height 26
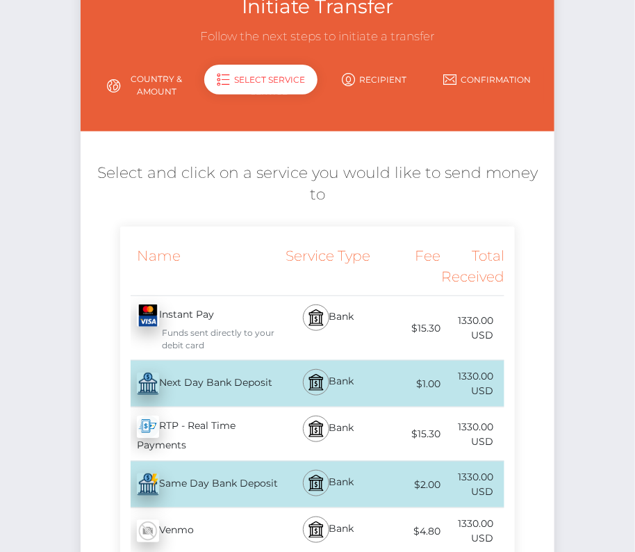
click at [201, 364] on div "Next Day Bank Deposit - USD" at bounding box center [200, 383] width 160 height 39
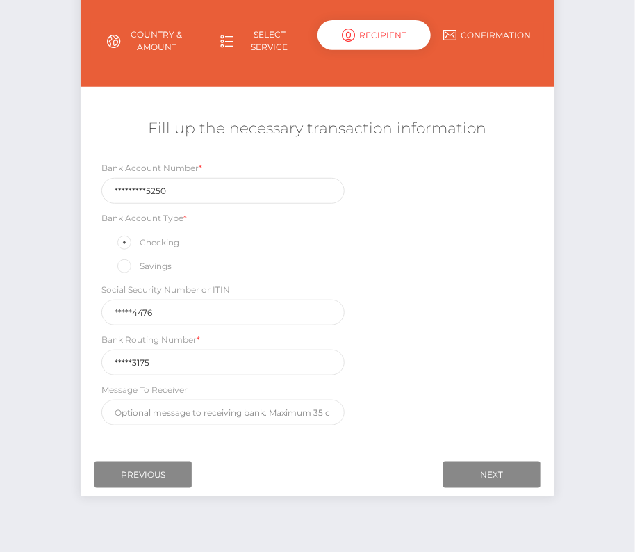
scroll to position [163, 0]
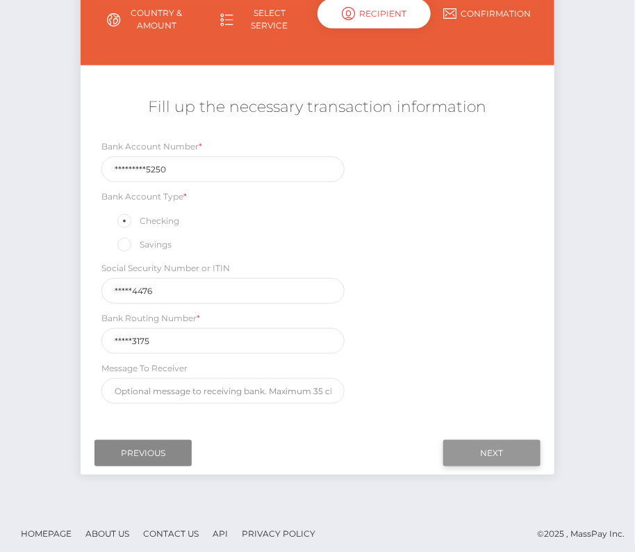
click at [508, 442] on input "Next" at bounding box center [492, 453] width 97 height 26
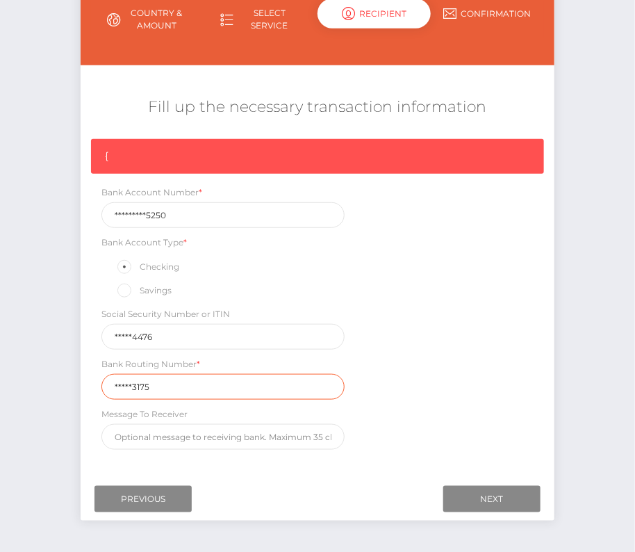
drag, startPoint x: 163, startPoint y: 382, endPoint x: 72, endPoint y: 382, distance: 90.4
click at [74, 382] on div "Initiate Transfer Follow the next steps to initiate a transfer Country & Amount…" at bounding box center [317, 222] width 495 height 625
paste input "26318"
type input "263183175"
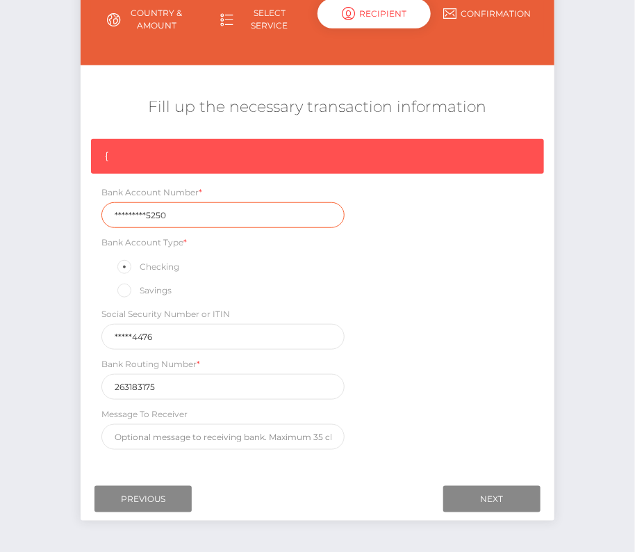
drag, startPoint x: 177, startPoint y: 212, endPoint x: 38, endPoint y: 212, distance: 138.4
click at [38, 212] on div "Initiate Transfer Follow the next steps to initiate a transfer Country & Amount…" at bounding box center [317, 233] width 635 height 646
paste input "000026115"
type input "0000261155250"
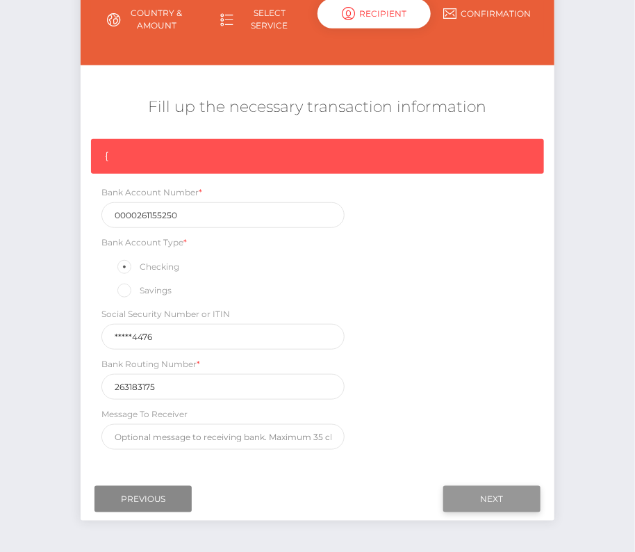
click at [483, 489] on input "Next" at bounding box center [492, 499] width 97 height 26
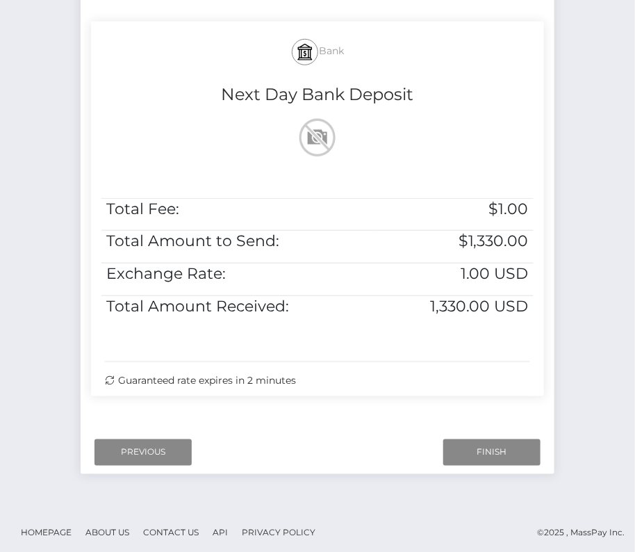
scroll to position [284, 0]
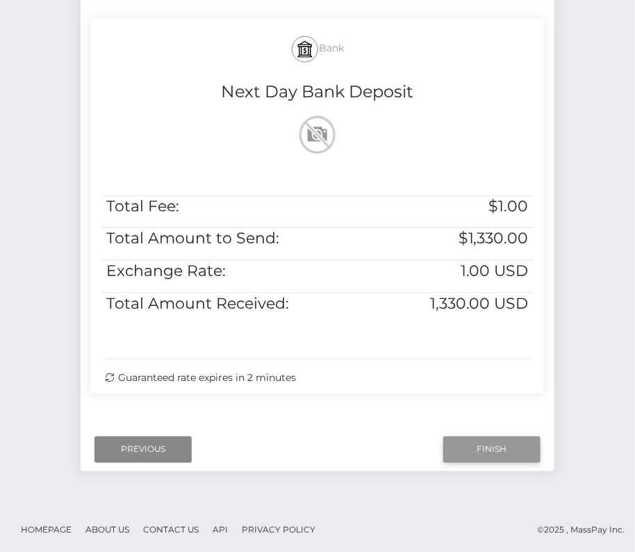
click at [500, 448] on input "Finish" at bounding box center [492, 450] width 97 height 26
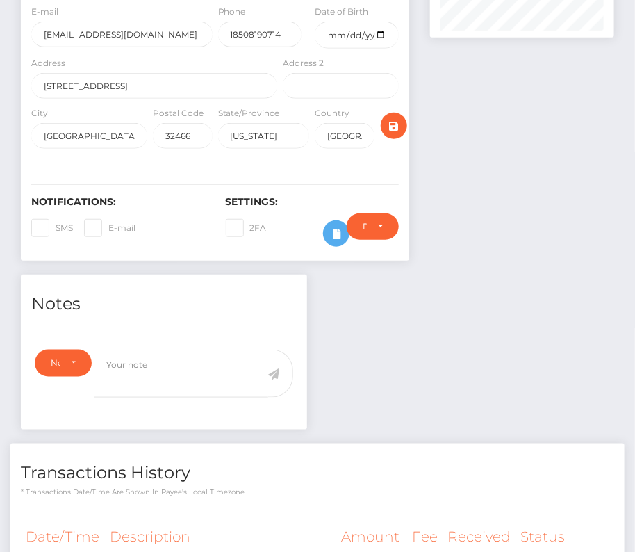
scroll to position [357, 0]
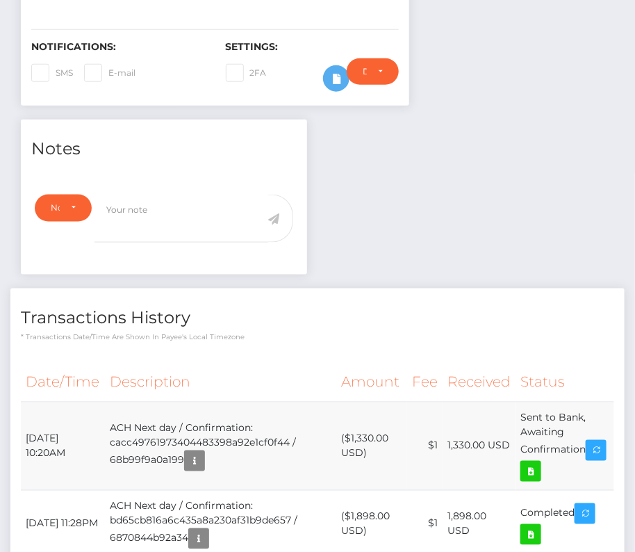
drag, startPoint x: 25, startPoint y: 429, endPoint x: 597, endPoint y: 443, distance: 571.7
click at [597, 443] on tr "[DATE] 10:20AM ACH Next day / Confirmation: cacc49761973404483398a92e1cf0f44 / …" at bounding box center [318, 446] width 594 height 88
copy tr "[DATE] 10:20AM ACH Next day / Confirmation: cacc49761973404483398a92e1cf0f44 / …"
click at [540, 463] on icon at bounding box center [531, 471] width 17 height 17
click at [0, 0] on div "[PERSON_NAME] - ID: Star-1941307 ACTIVE DEACTIVE" at bounding box center [317, 258] width 635 height 1085
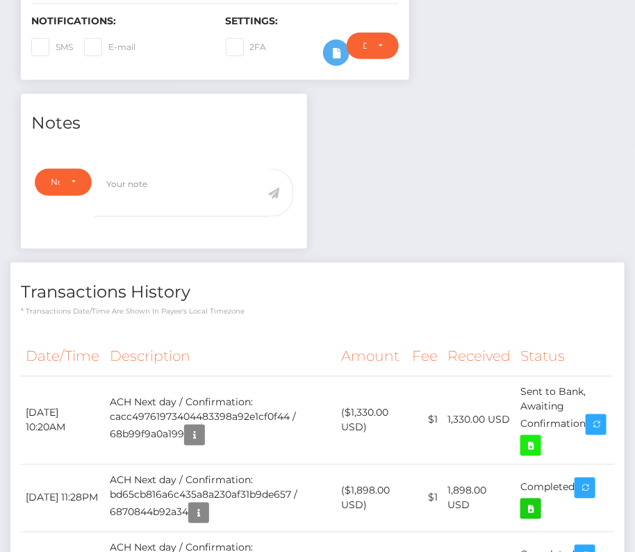
scroll to position [398, 0]
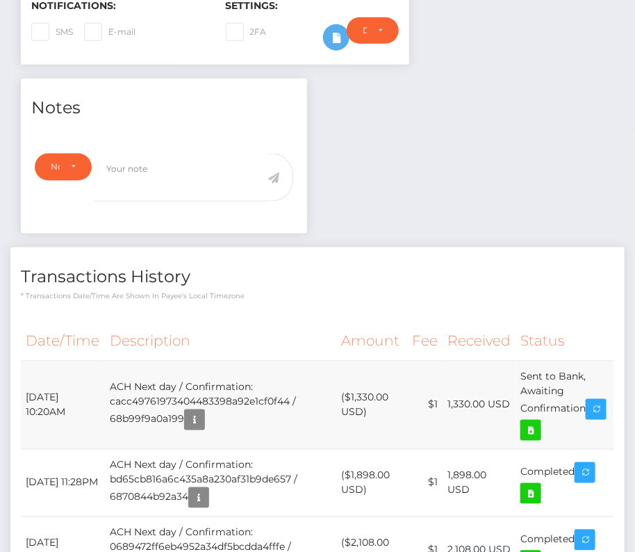
click at [550, 405] on td "Sent to Bank, Awaiting Confirmation" at bounding box center [565, 405] width 99 height 88
click at [540, 422] on icon at bounding box center [531, 430] width 17 height 17
